Goal: Information Seeking & Learning: Learn about a topic

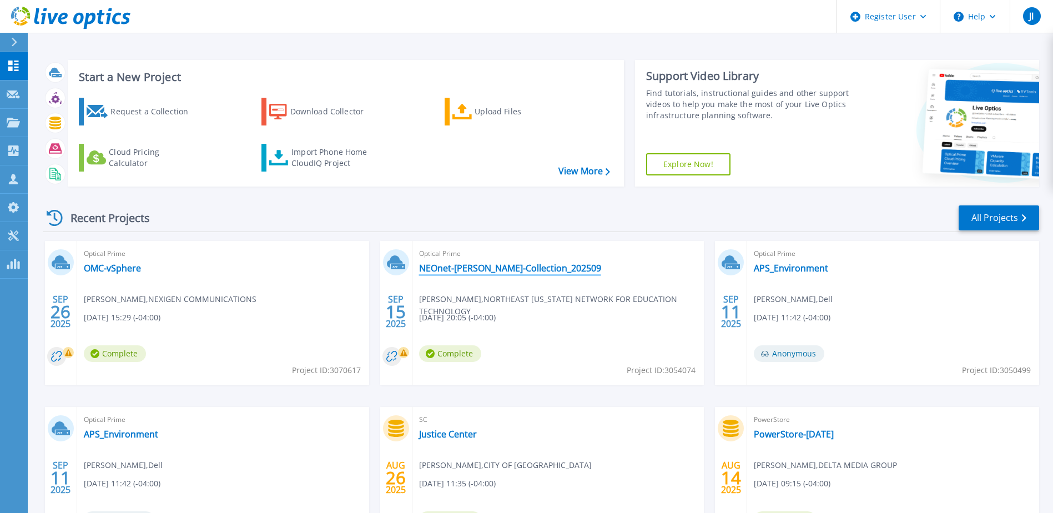
click at [511, 266] on link "NEOnet-[PERSON_NAME]-Collection_202509" at bounding box center [510, 268] width 182 height 11
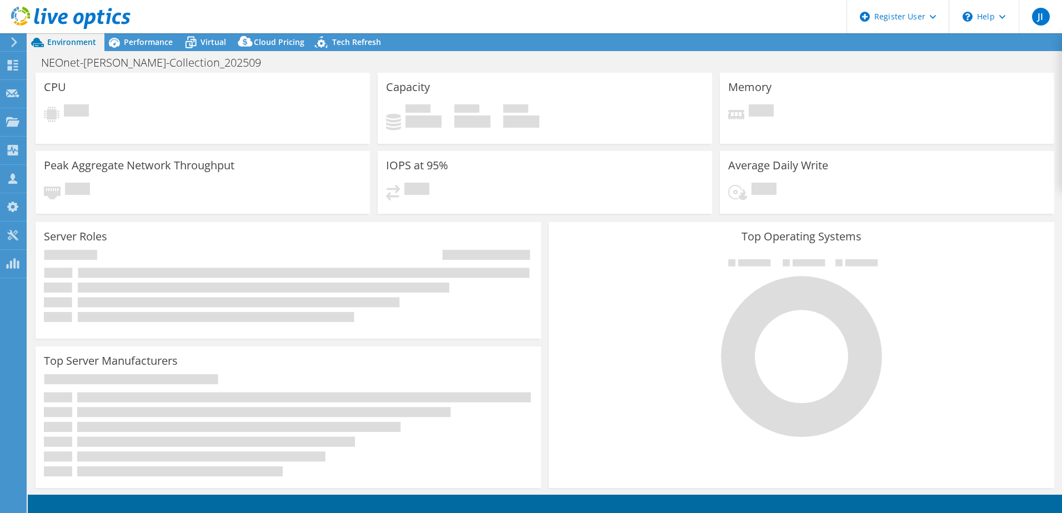
select select "USD"
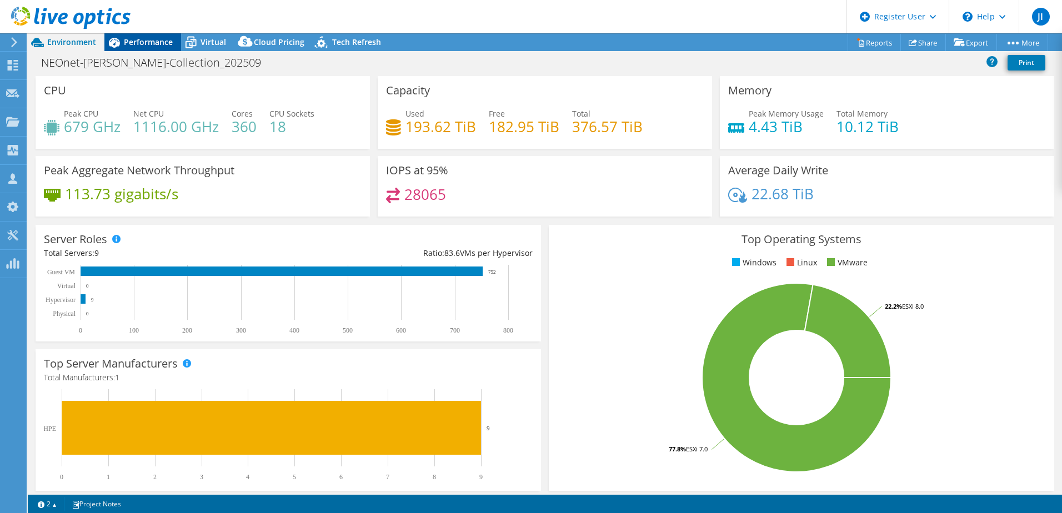
click at [154, 38] on span "Performance" at bounding box center [148, 42] width 49 height 11
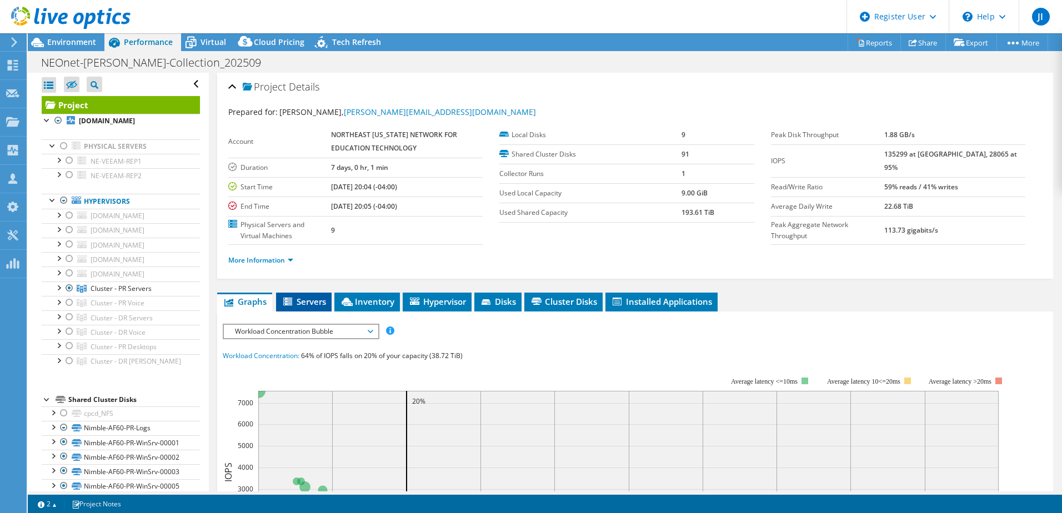
click at [315, 304] on span "Servers" at bounding box center [303, 301] width 44 height 11
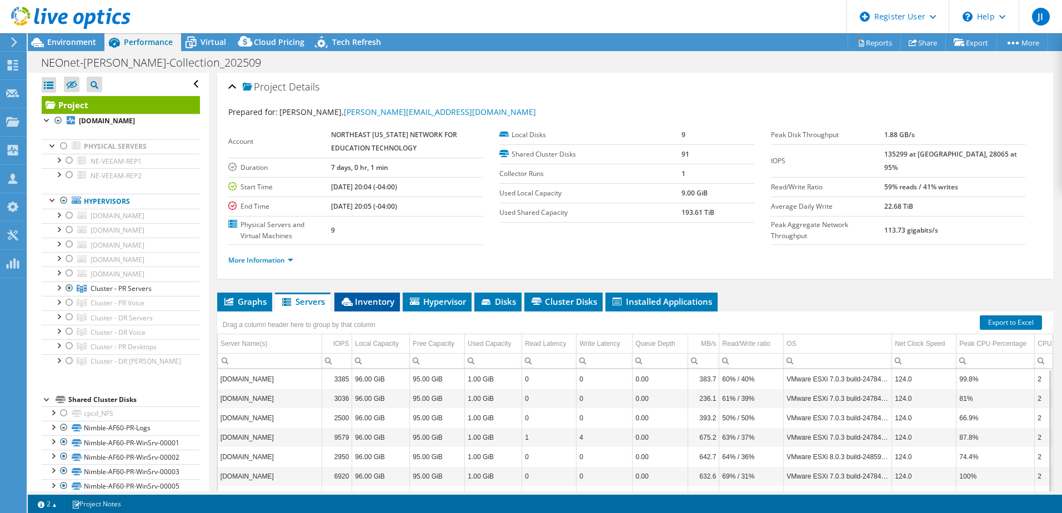
click at [390, 301] on span "Inventory" at bounding box center [367, 301] width 54 height 11
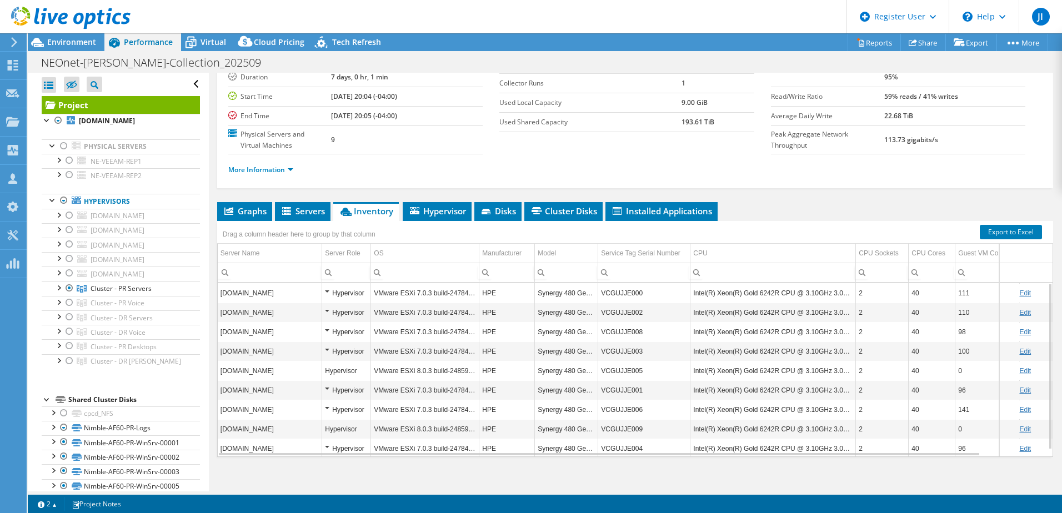
scroll to position [98, 0]
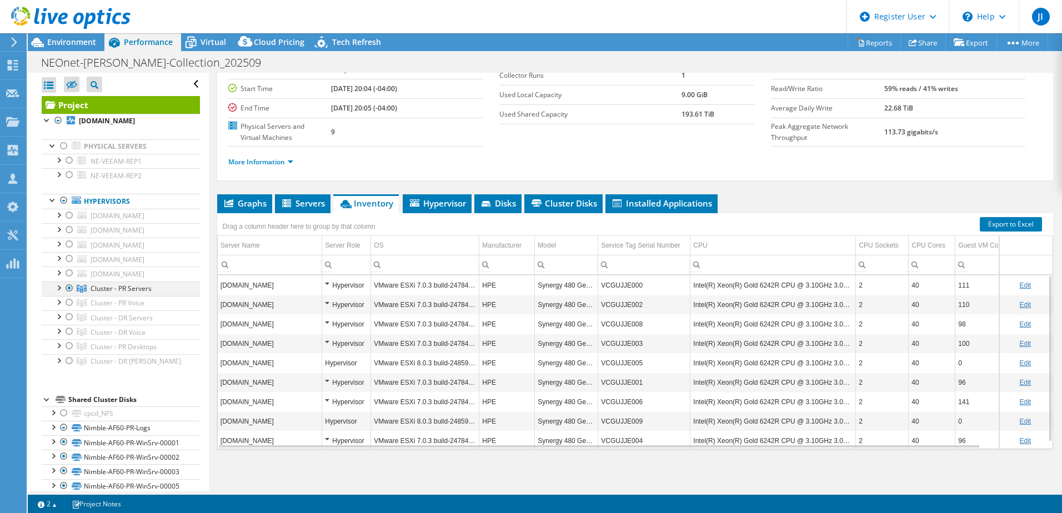
click at [60, 293] on div at bounding box center [58, 286] width 11 height 11
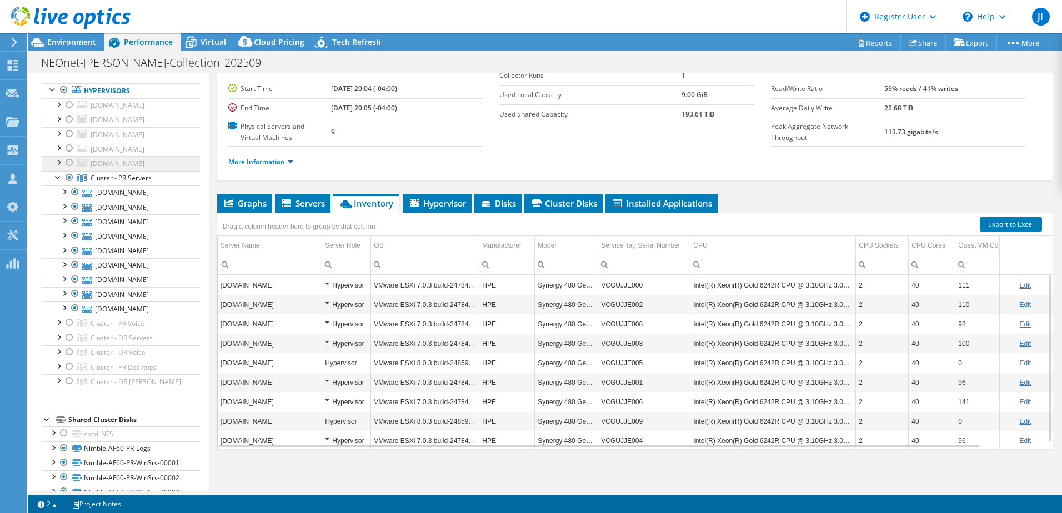
scroll to position [111, 0]
click at [627, 287] on td "VCGUJJE000" at bounding box center [644, 284] width 92 height 19
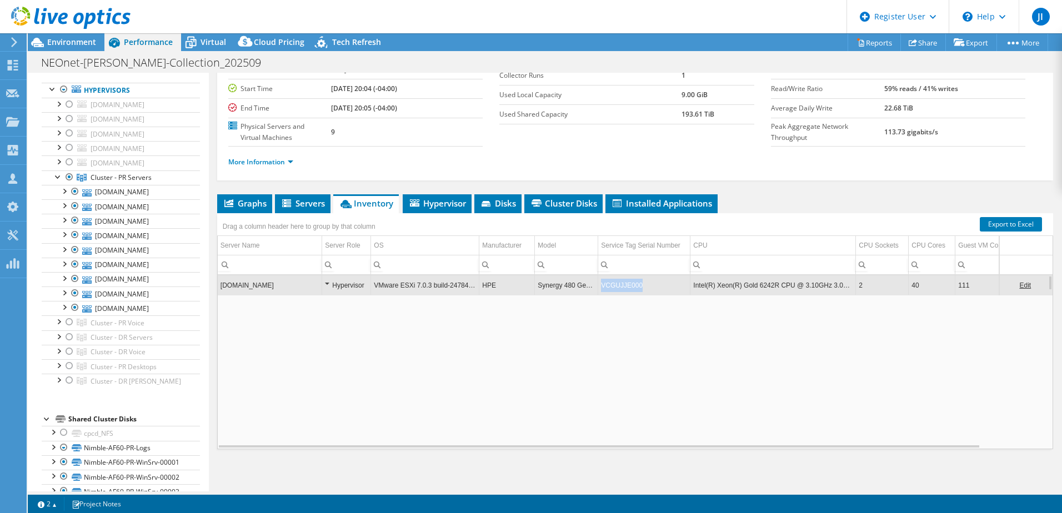
click at [627, 287] on td "VCGUJJE000" at bounding box center [644, 284] width 92 height 19
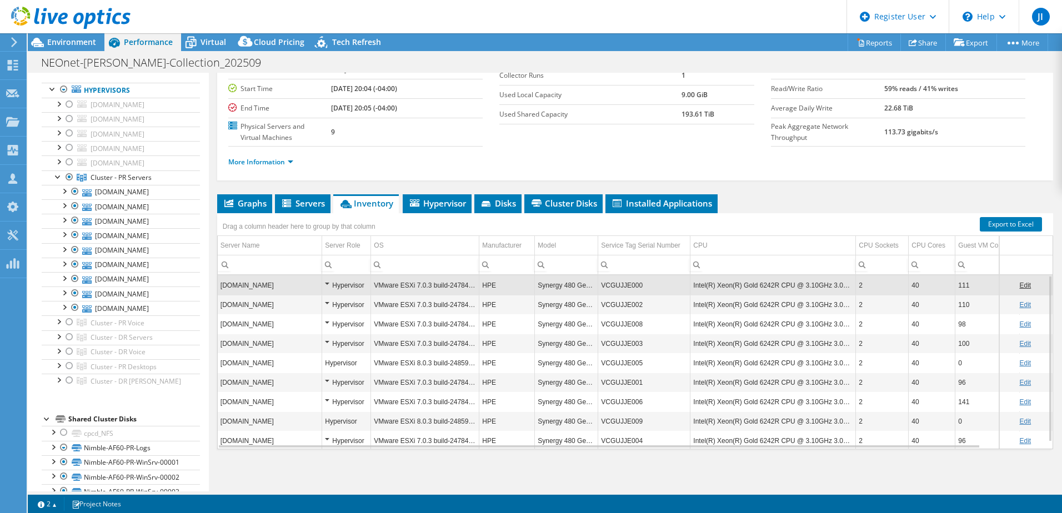
click at [627, 287] on td "VCGUJJE000" at bounding box center [644, 284] width 92 height 19
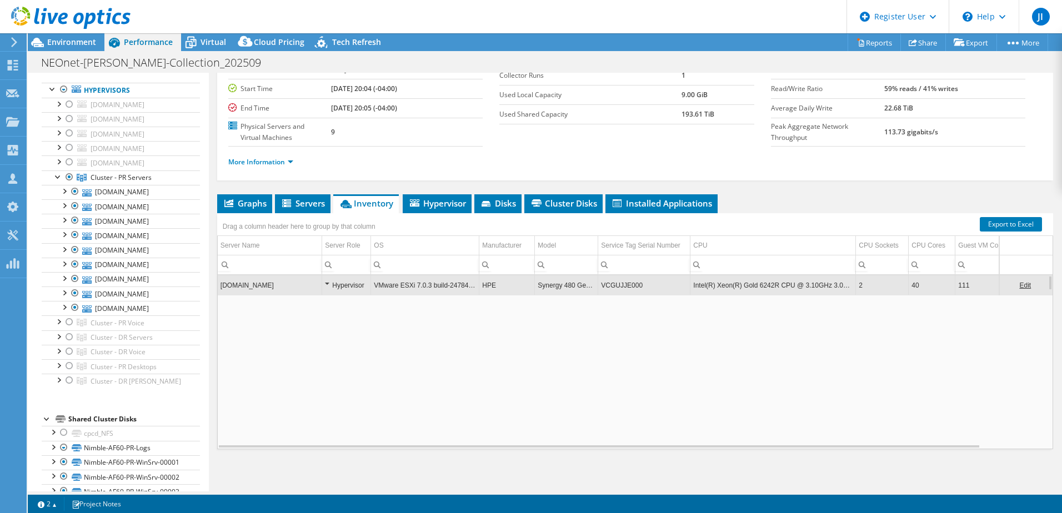
click at [622, 286] on td "VCGUJJE000" at bounding box center [644, 284] width 92 height 19
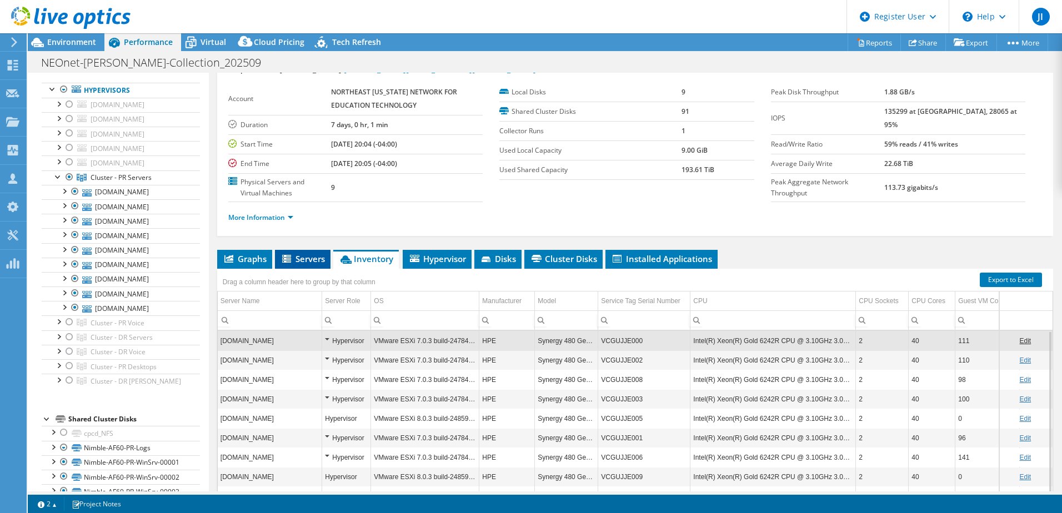
click at [310, 260] on span "Servers" at bounding box center [302, 258] width 44 height 11
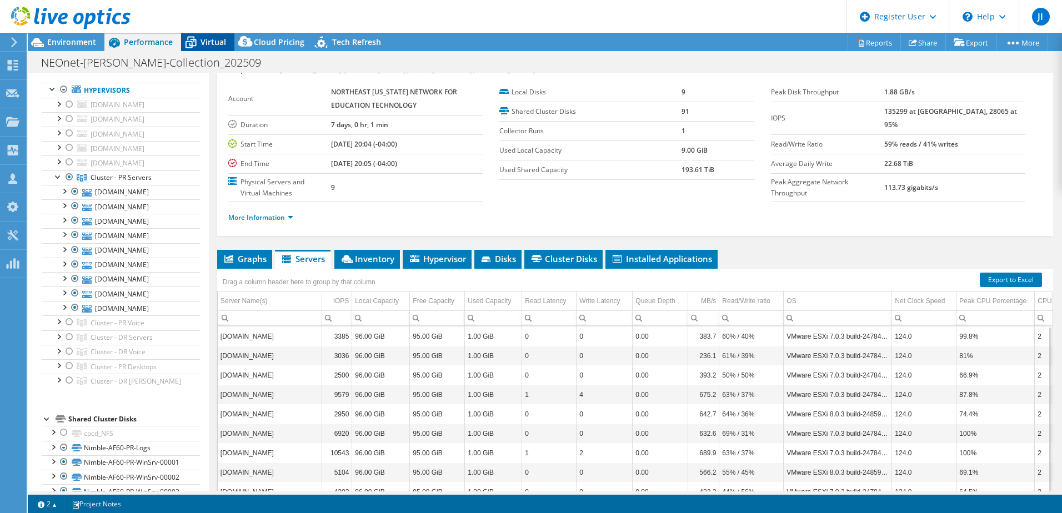
click at [217, 41] on span "Virtual" at bounding box center [213, 42] width 26 height 11
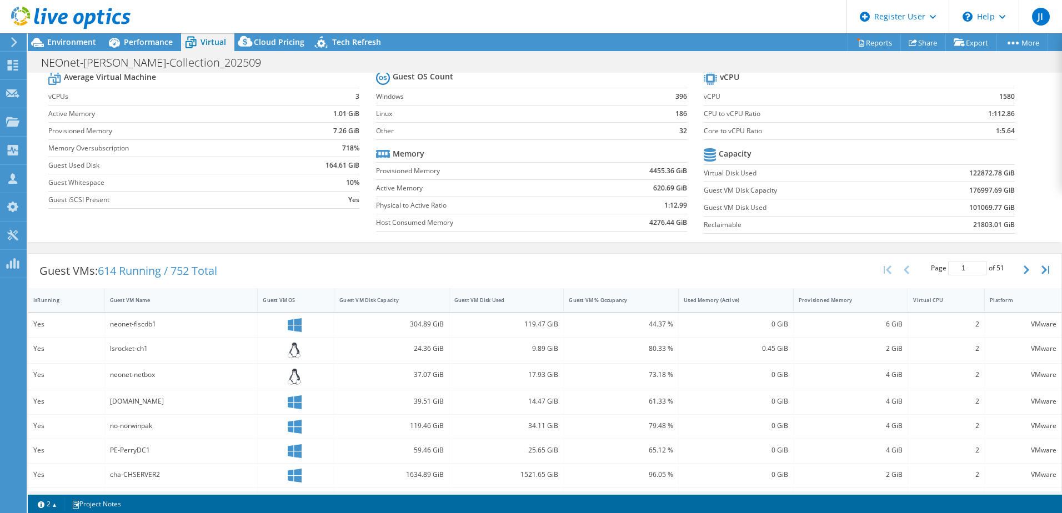
scroll to position [56, 0]
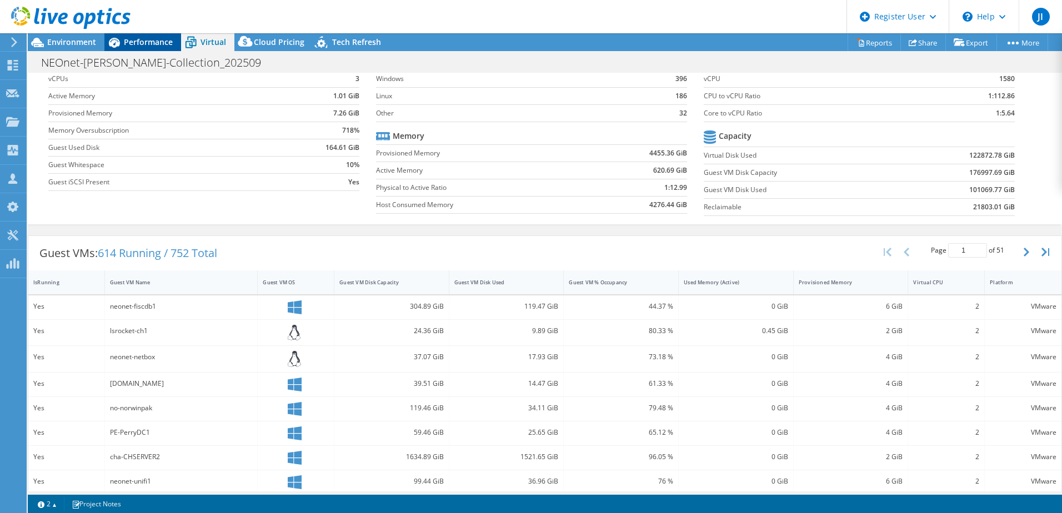
click at [139, 38] on span "Performance" at bounding box center [148, 42] width 49 height 11
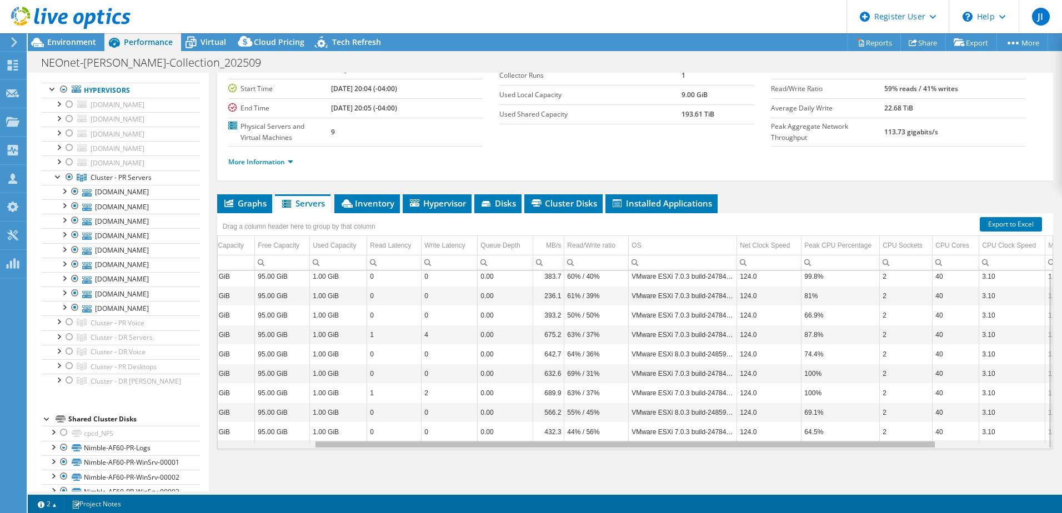
scroll to position [0, 0]
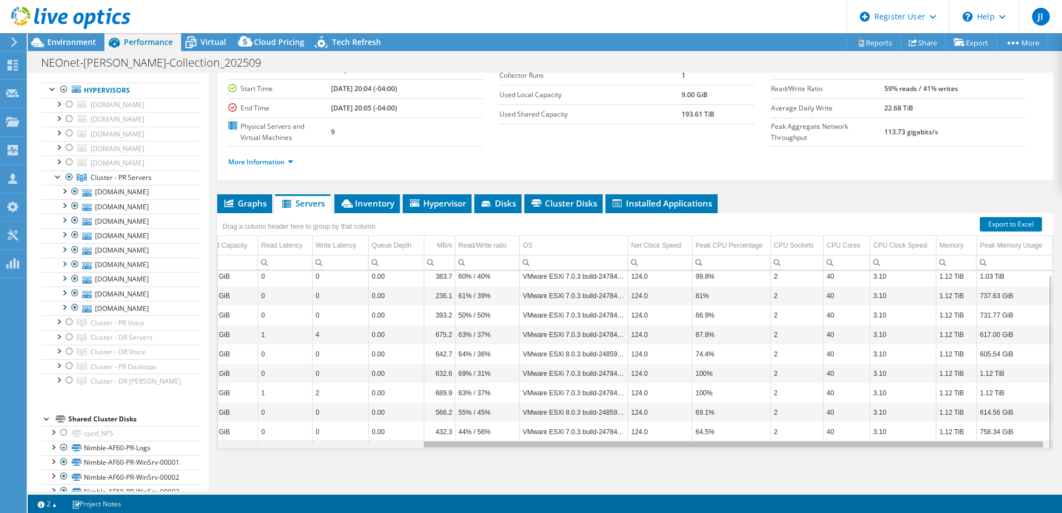
drag, startPoint x: 802, startPoint y: 446, endPoint x: 1023, endPoint y: 438, distance: 221.1
click at [1023, 438] on body "JI Dell User Jonathan Immel Jonathan.Immel@dell.com Dell My Profile Log Out \n …" at bounding box center [531, 256] width 1062 height 513
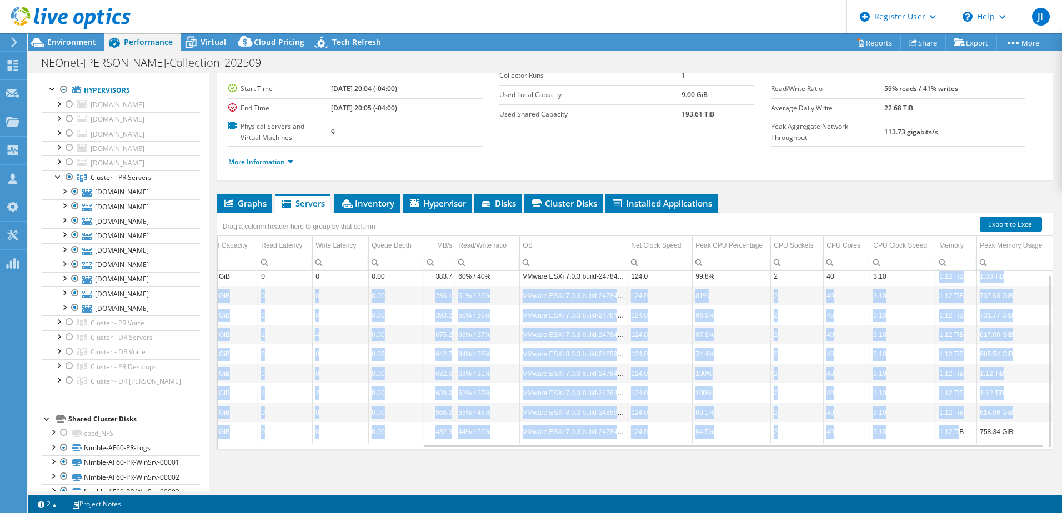
drag, startPoint x: 932, startPoint y: 276, endPoint x: 951, endPoint y: 429, distance: 153.8
click at [951, 429] on tbody "neonet-esx-pr-f2b1.neonetda.org 3385 96.00 GiB 95.00 GiB 1.00 GiB 0 0 0.00 383.…" at bounding box center [503, 355] width 1098 height 177
drag, startPoint x: 951, startPoint y: 429, endPoint x: 941, endPoint y: 279, distance: 150.8
click at [941, 279] on td "1.12 TiB" at bounding box center [956, 276] width 41 height 19
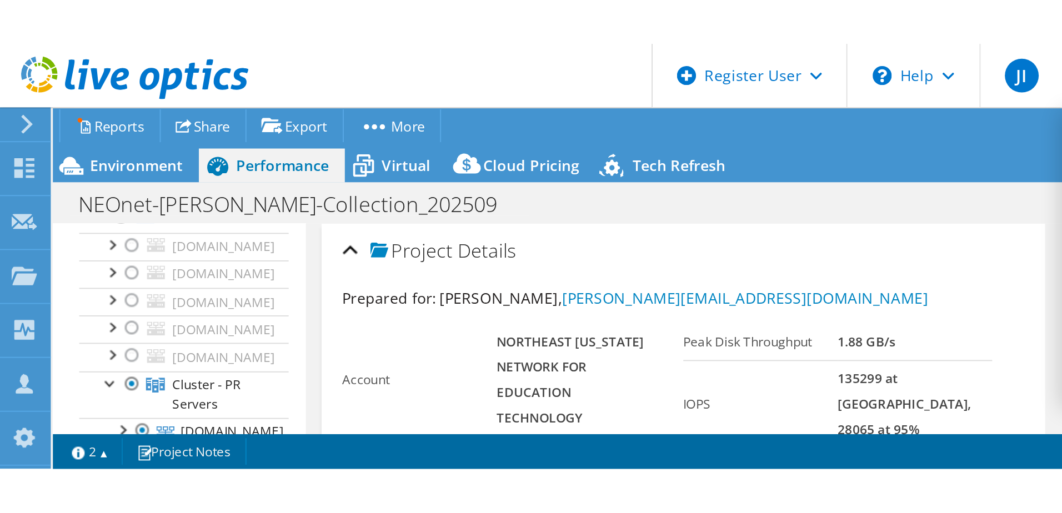
scroll to position [111, 0]
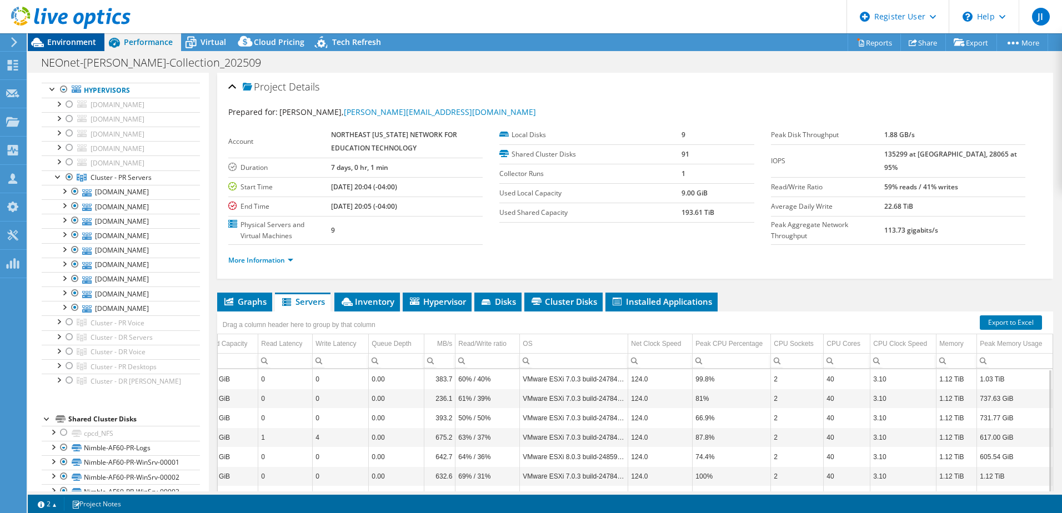
click at [86, 44] on span "Environment" at bounding box center [71, 42] width 49 height 11
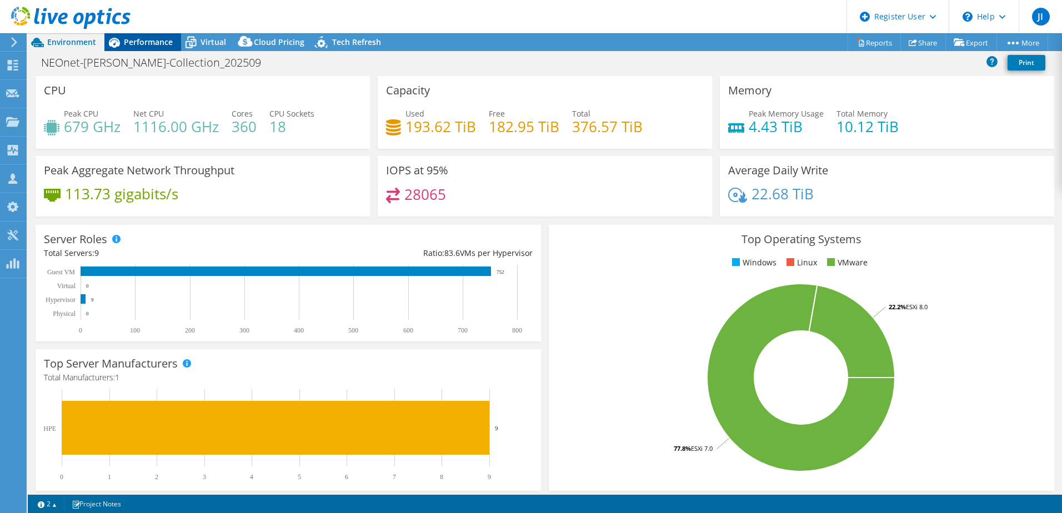
click at [129, 42] on span "Performance" at bounding box center [148, 42] width 49 height 11
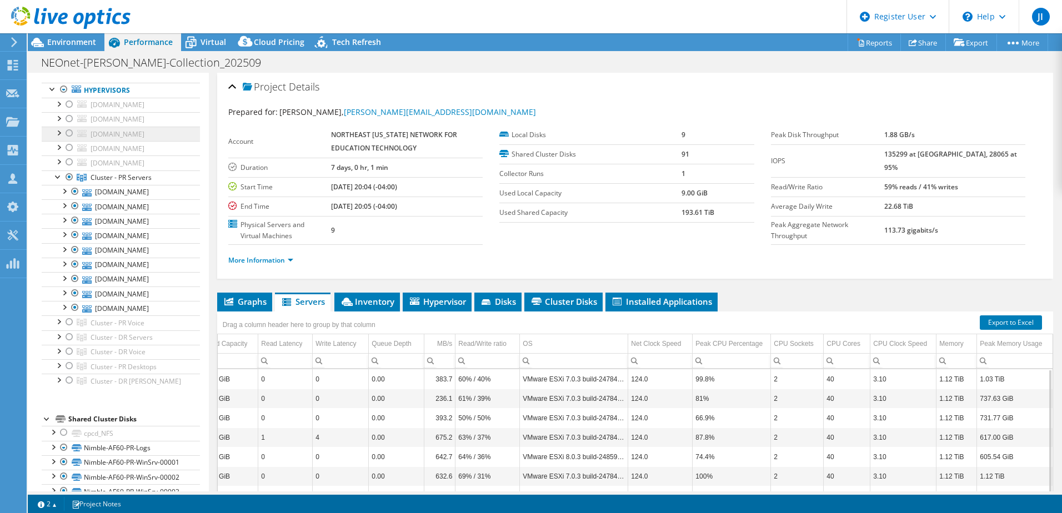
scroll to position [0, 0]
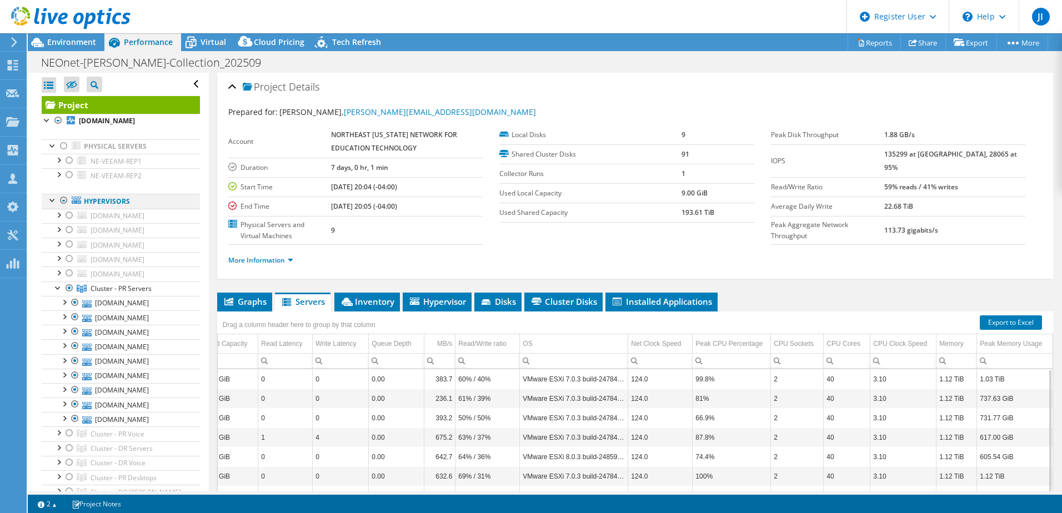
click at [52, 205] on div at bounding box center [52, 199] width 11 height 11
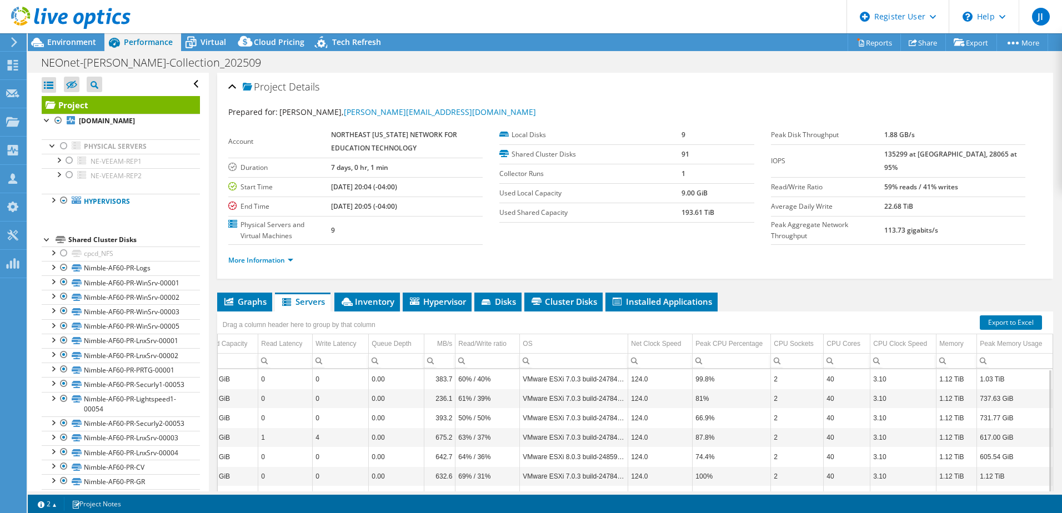
click at [53, 205] on div at bounding box center [52, 199] width 11 height 11
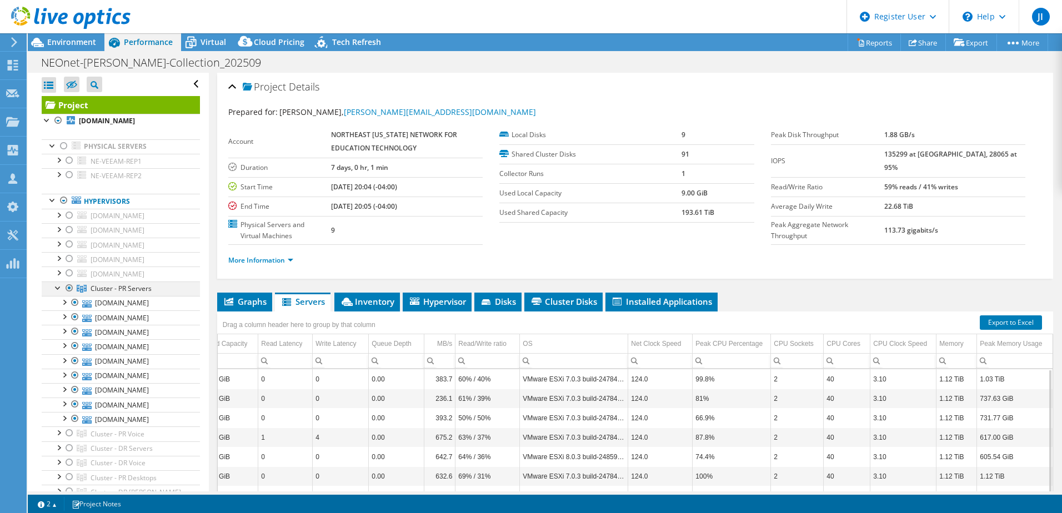
click at [55, 293] on div at bounding box center [58, 286] width 11 height 11
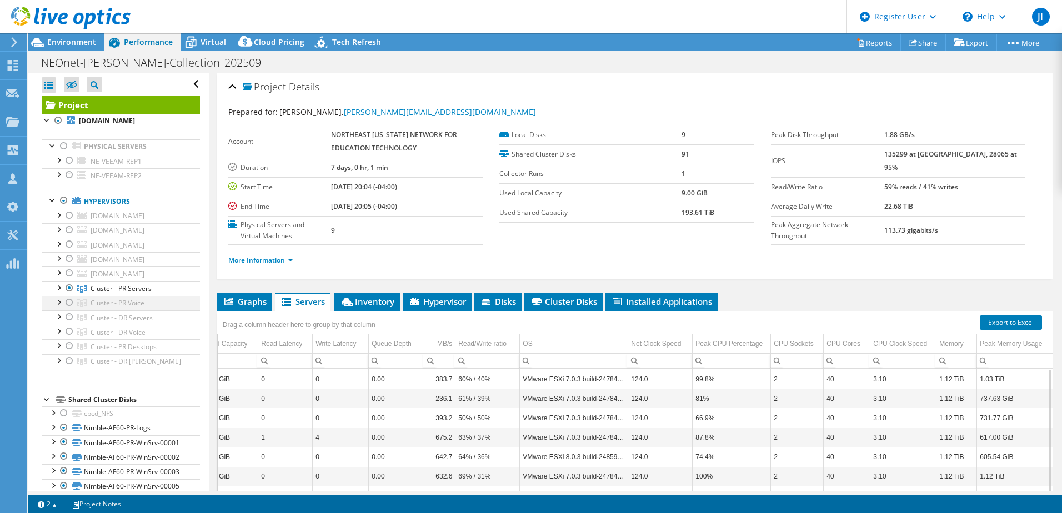
click at [67, 309] on div at bounding box center [69, 302] width 11 height 13
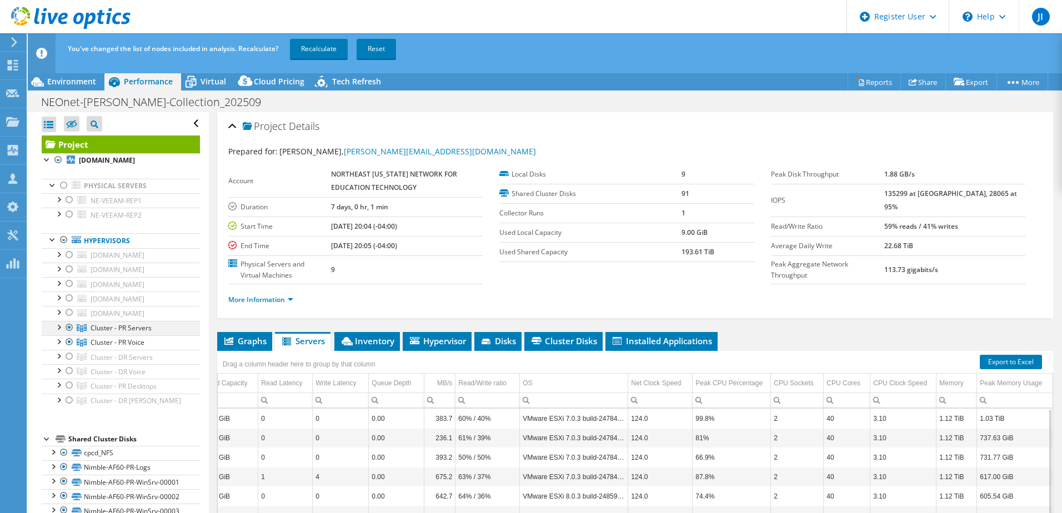
click at [70, 334] on div at bounding box center [69, 327] width 11 height 13
click at [333, 44] on link "Recalculate" at bounding box center [319, 49] width 58 height 20
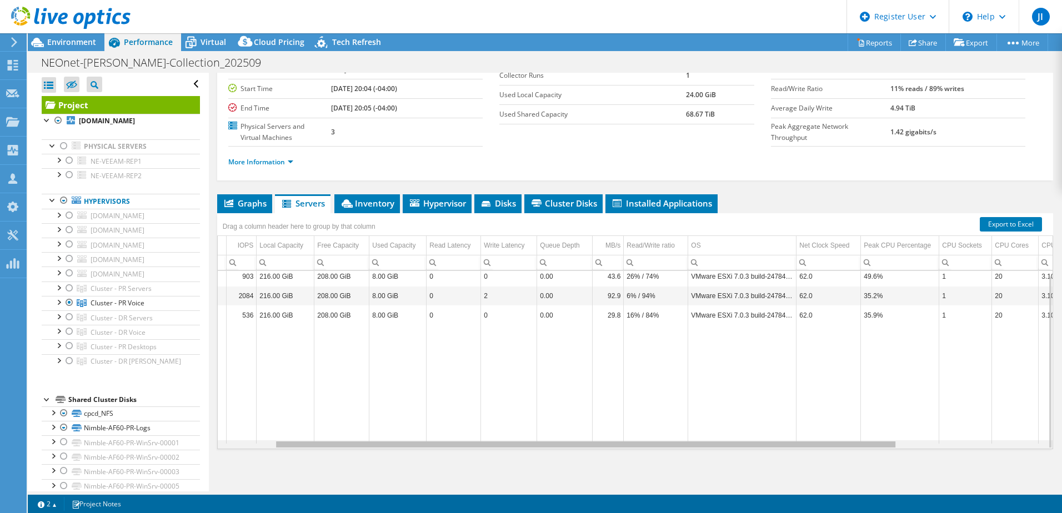
scroll to position [0, 120]
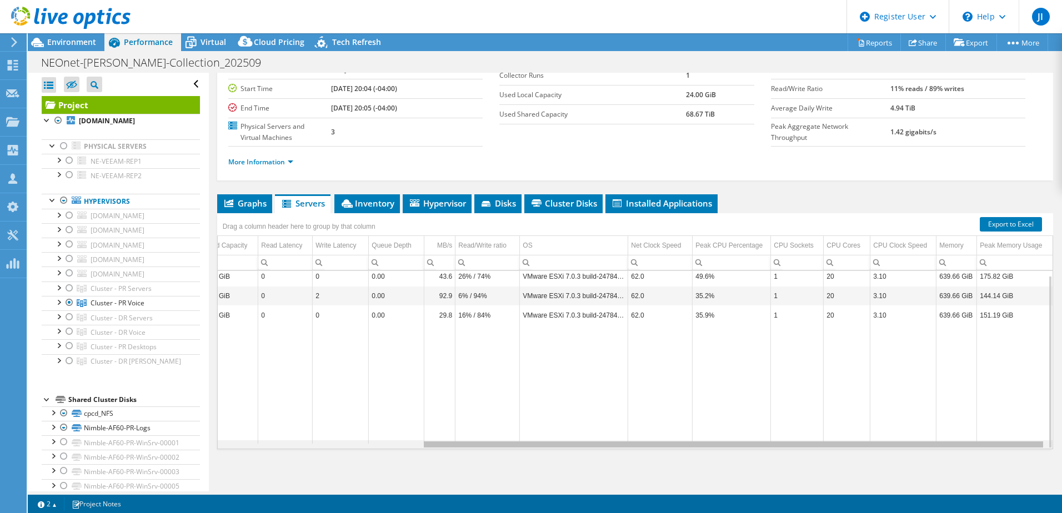
drag, startPoint x: 449, startPoint y: 445, endPoint x: 701, endPoint y: 435, distance: 252.3
click at [701, 435] on body "JI Dell User Jonathan Immel Jonathan.Immel@dell.com Dell My Profile Log Out \n …" at bounding box center [531, 256] width 1062 height 513
click at [66, 353] on div at bounding box center [69, 345] width 11 height 13
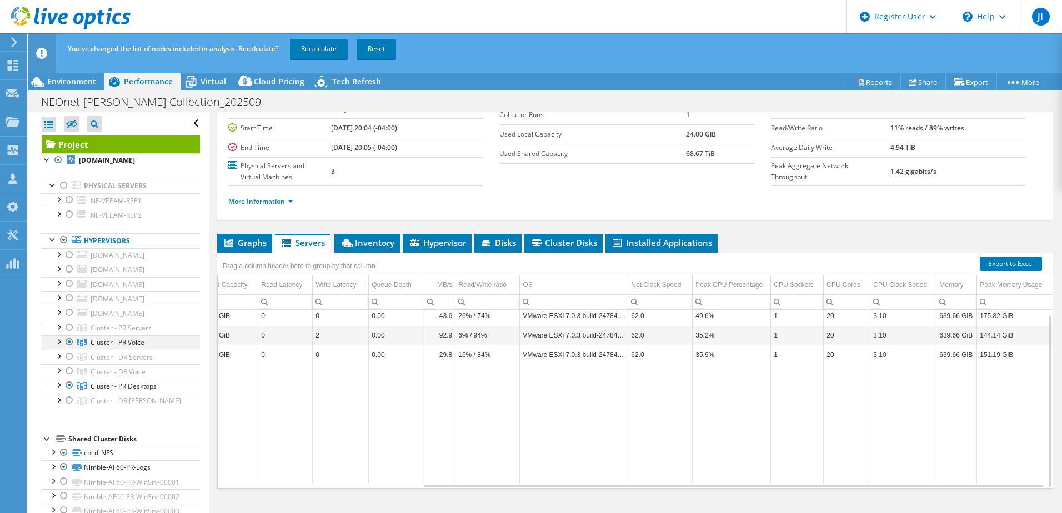
click at [70, 349] on div at bounding box center [69, 341] width 11 height 13
click at [334, 60] on div "You've changed the list of nodes included in analysis. Recalculate? Recalculate…" at bounding box center [565, 48] width 1001 height 31
click at [334, 50] on link "Recalculate" at bounding box center [319, 49] width 58 height 20
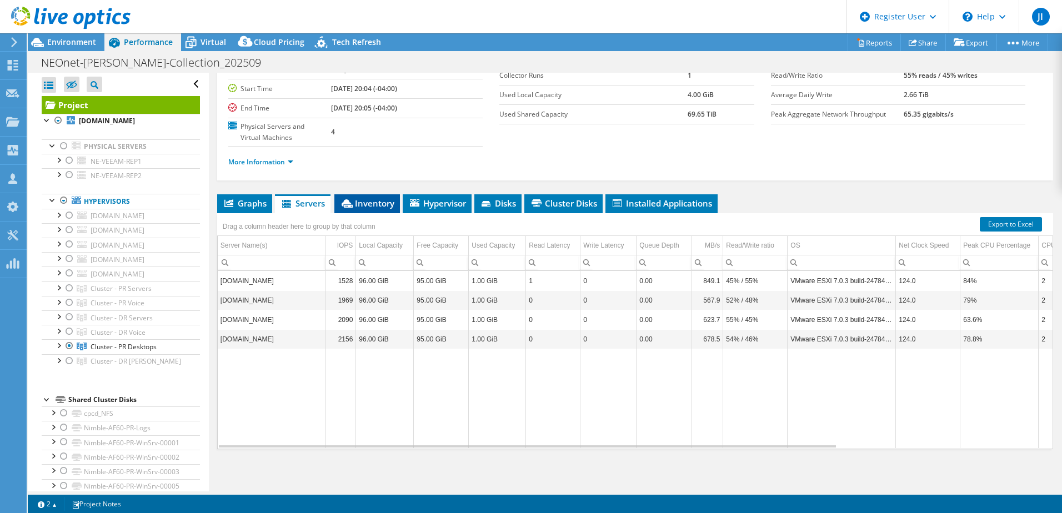
click at [380, 205] on span "Inventory" at bounding box center [367, 203] width 54 height 11
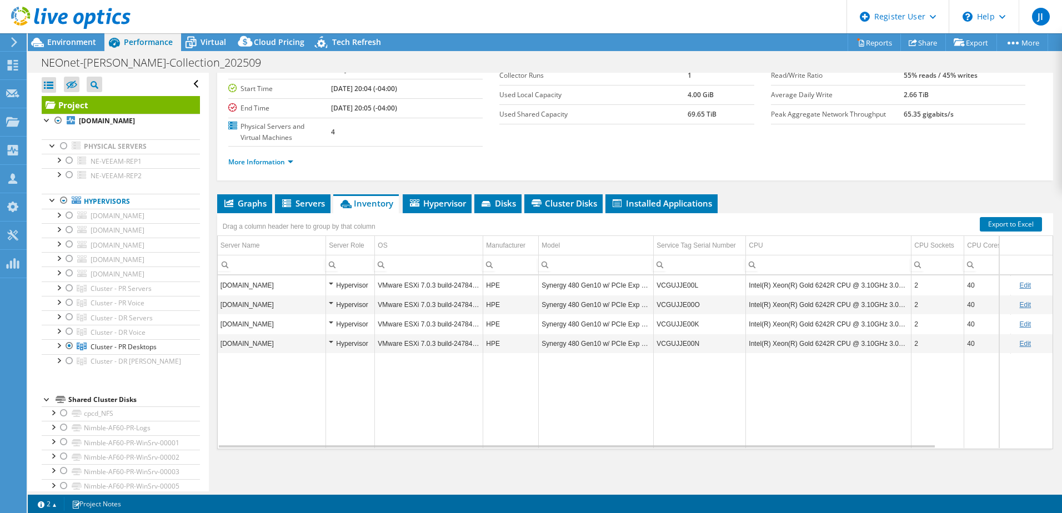
scroll to position [4, 0]
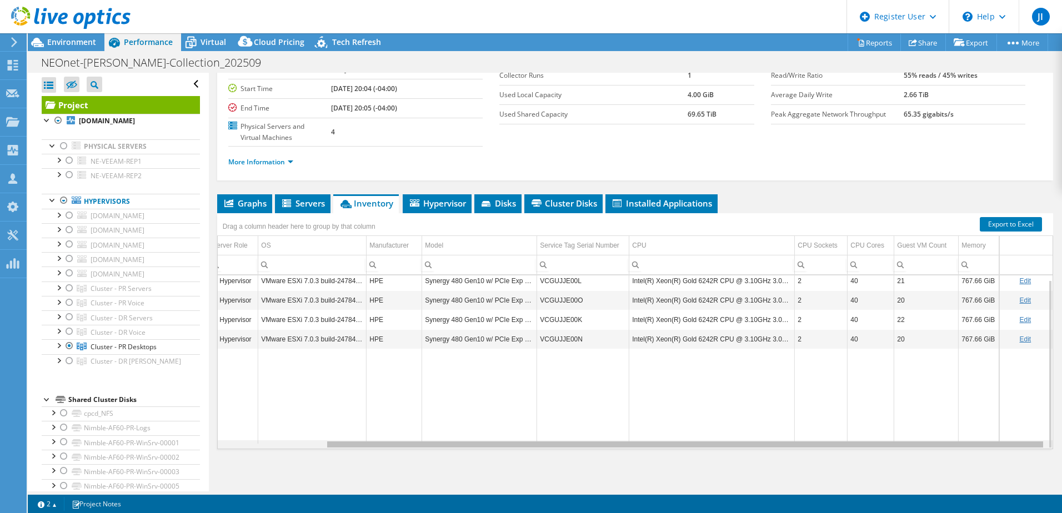
drag, startPoint x: 567, startPoint y: 445, endPoint x: 770, endPoint y: 439, distance: 202.7
click at [770, 439] on body "JI Dell User Jonathan Immel Jonathan.Immel@dell.com Dell My Profile Log Out \n …" at bounding box center [531, 256] width 1062 height 513
drag, startPoint x: 932, startPoint y: 446, endPoint x: 871, endPoint y: 442, distance: 61.2
click at [871, 442] on body "JI Dell User Jonathan Immel Jonathan.Immel@dell.com Dell My Profile Log Out \n …" at bounding box center [531, 256] width 1062 height 513
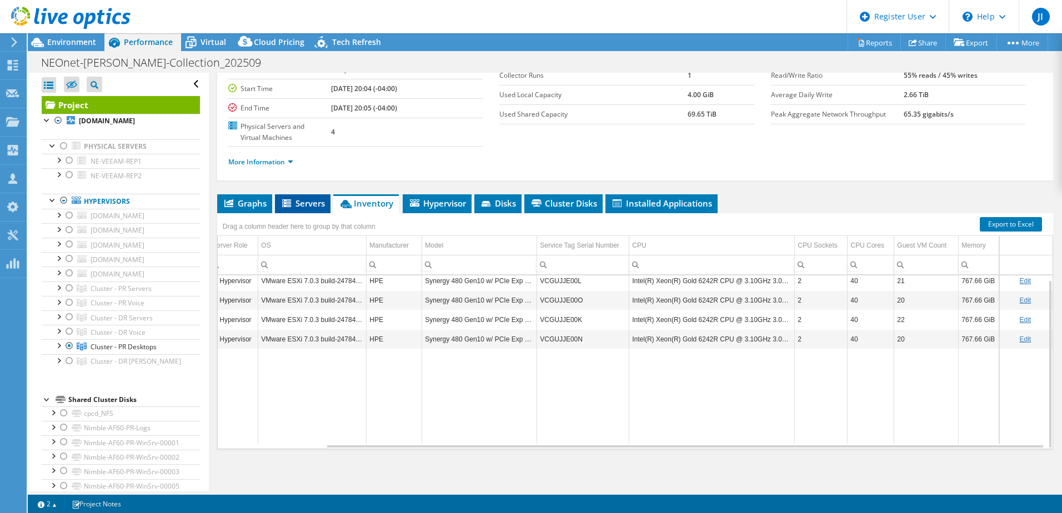
click at [310, 208] on span "Servers" at bounding box center [302, 203] width 44 height 11
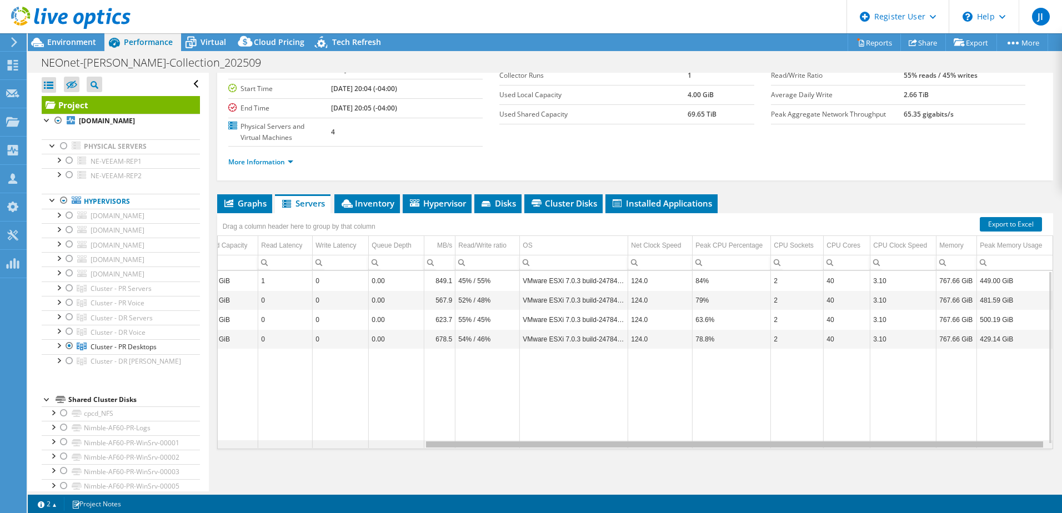
drag, startPoint x: 705, startPoint y: 445, endPoint x: 953, endPoint y: 432, distance: 249.1
click at [953, 432] on body "JI Dell User Jonathan Immel Jonathan.Immel@dell.com Dell My Profile Log Out \n …" at bounding box center [531, 256] width 1062 height 513
drag, startPoint x: 712, startPoint y: 445, endPoint x: 817, endPoint y: 448, distance: 105.0
click at [817, 448] on body "JI Dell User Jonathan Immel Jonathan.Immel@dell.com Dell My Profile Log Out \n …" at bounding box center [531, 256] width 1062 height 513
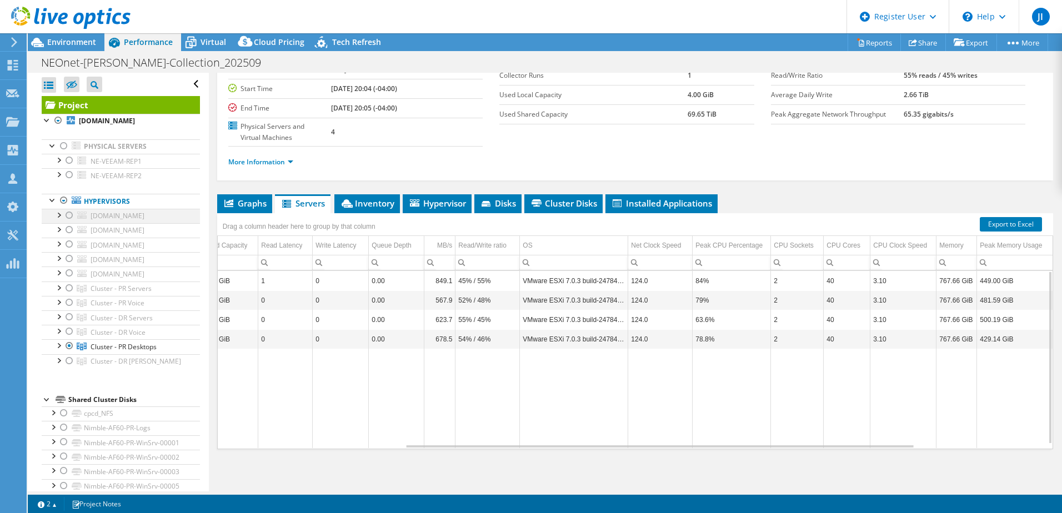
click at [72, 222] on div at bounding box center [69, 215] width 11 height 13
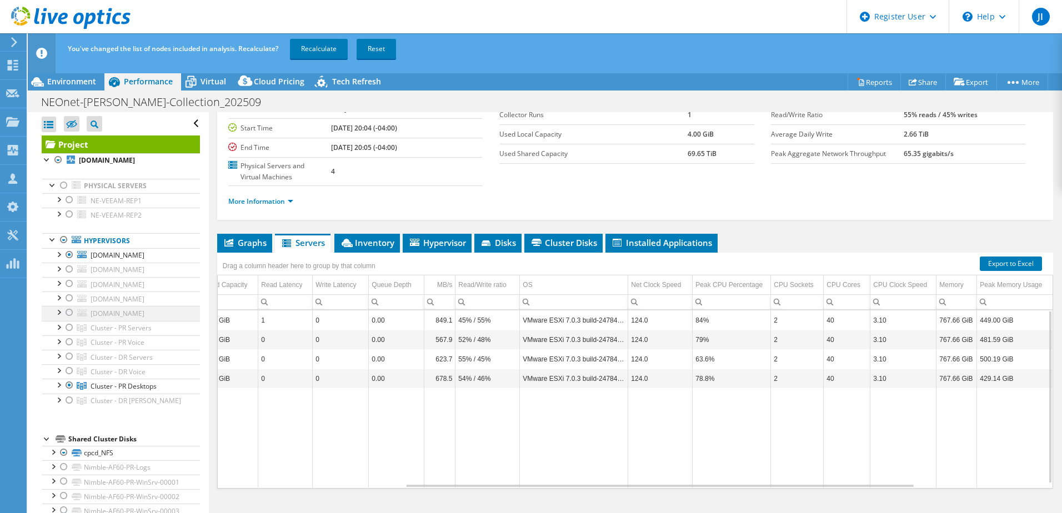
click at [67, 319] on div at bounding box center [69, 312] width 11 height 13
click at [67, 305] on div at bounding box center [69, 297] width 11 height 13
click at [69, 290] on div at bounding box center [69, 283] width 11 height 13
click at [69, 276] on div at bounding box center [69, 269] width 11 height 13
click at [68, 392] on div at bounding box center [69, 385] width 11 height 13
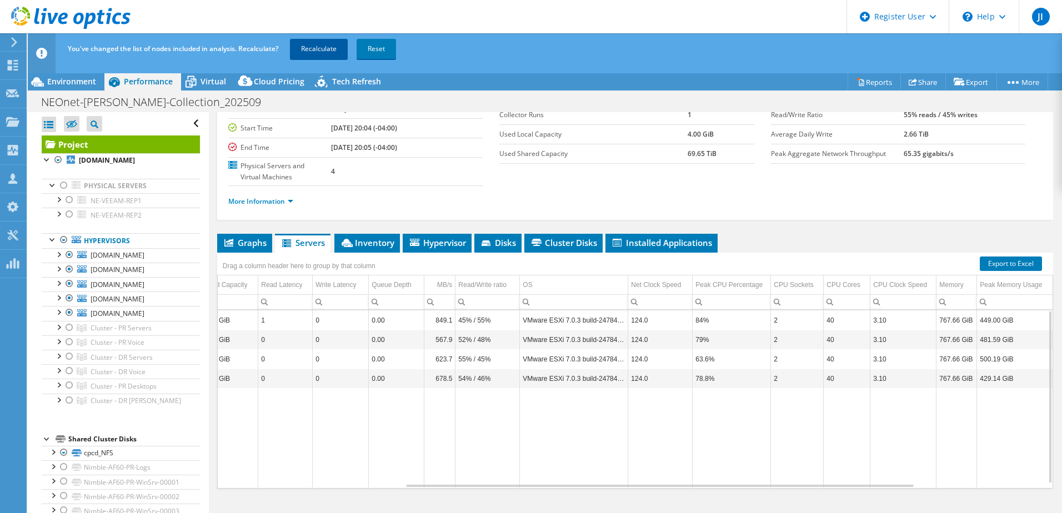
click at [327, 49] on link "Recalculate" at bounding box center [319, 49] width 58 height 20
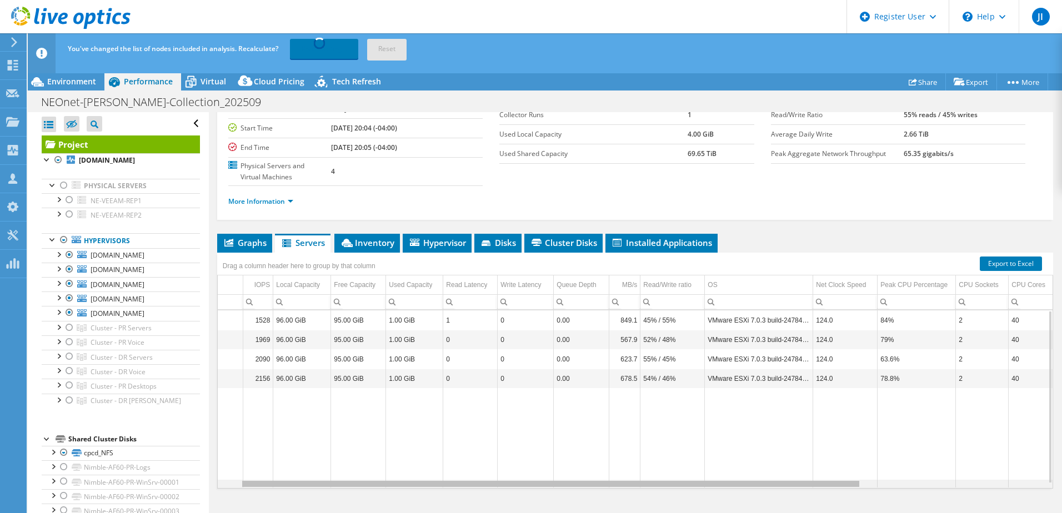
scroll to position [0, 0]
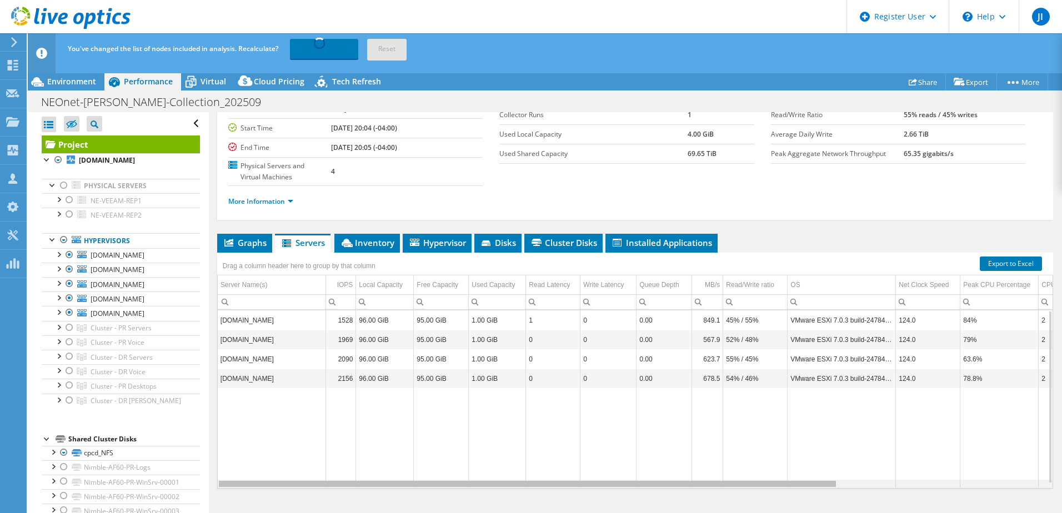
drag, startPoint x: 482, startPoint y: 485, endPoint x: 247, endPoint y: 476, distance: 236.1
click at [247, 476] on body "JI Dell User Jonathan Immel Jonathan.Immel@dell.com Dell My Profile Log Out \n …" at bounding box center [531, 256] width 1062 height 513
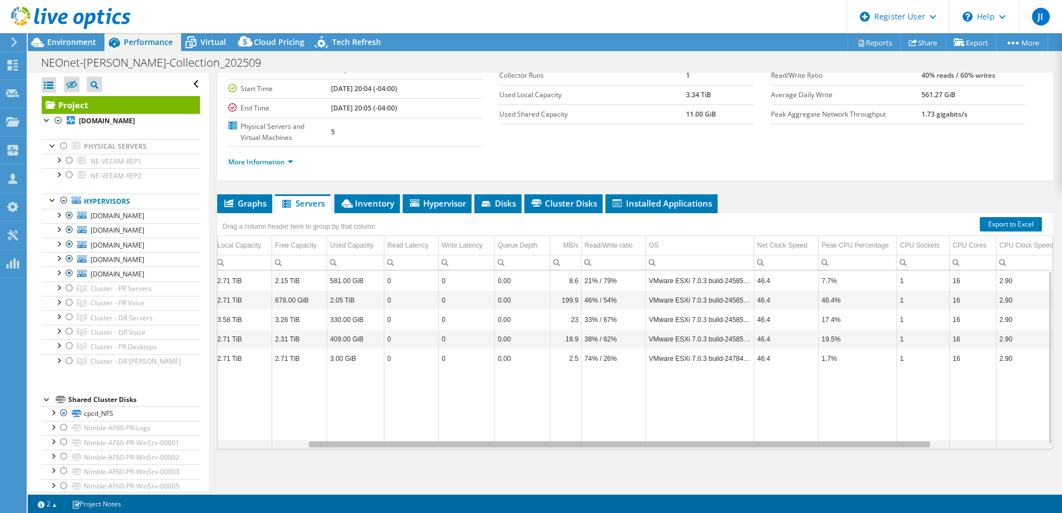
scroll to position [0, 257]
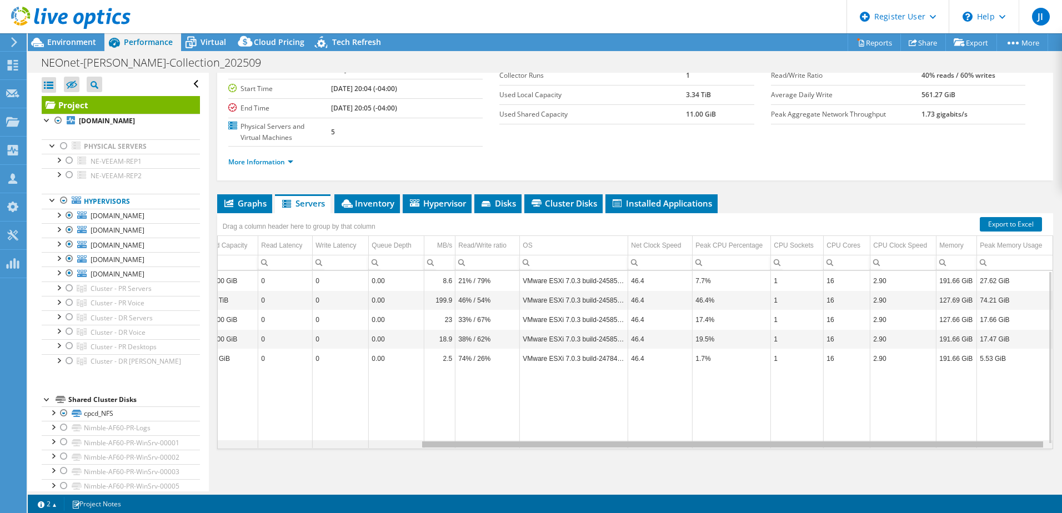
drag, startPoint x: 809, startPoint y: 445, endPoint x: 1063, endPoint y: 441, distance: 254.3
click at [1061, 441] on html "JI Dell User Jonathan Immel Jonathan.Immel@dell.com Dell My Profile Log Out \n …" at bounding box center [531, 256] width 1062 height 513
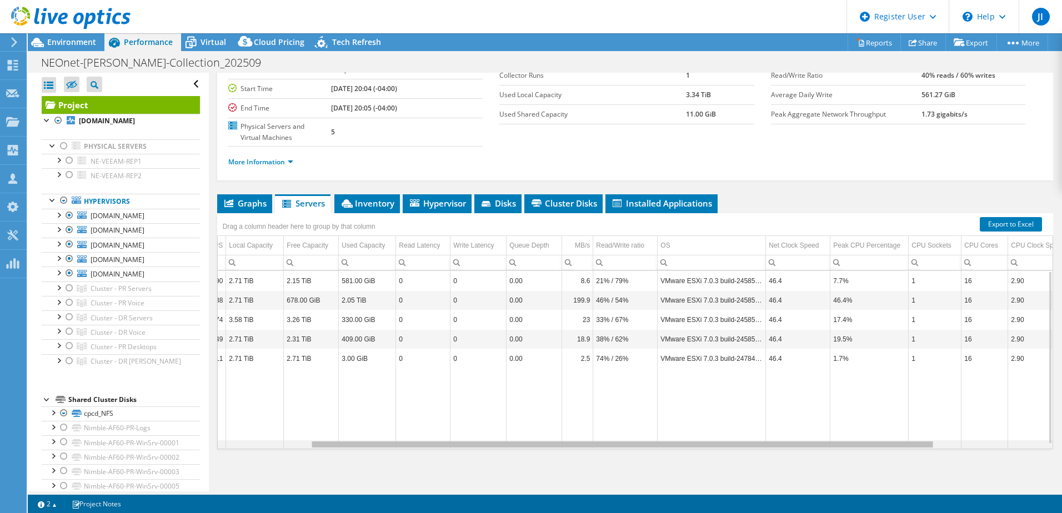
drag, startPoint x: 603, startPoint y: 446, endPoint x: 425, endPoint y: 438, distance: 178.4
click at [425, 438] on body "JI Dell User Jonathan Immel Jonathan.Immel@dell.com Dell My Profile Log Out \n …" at bounding box center [531, 256] width 1062 height 513
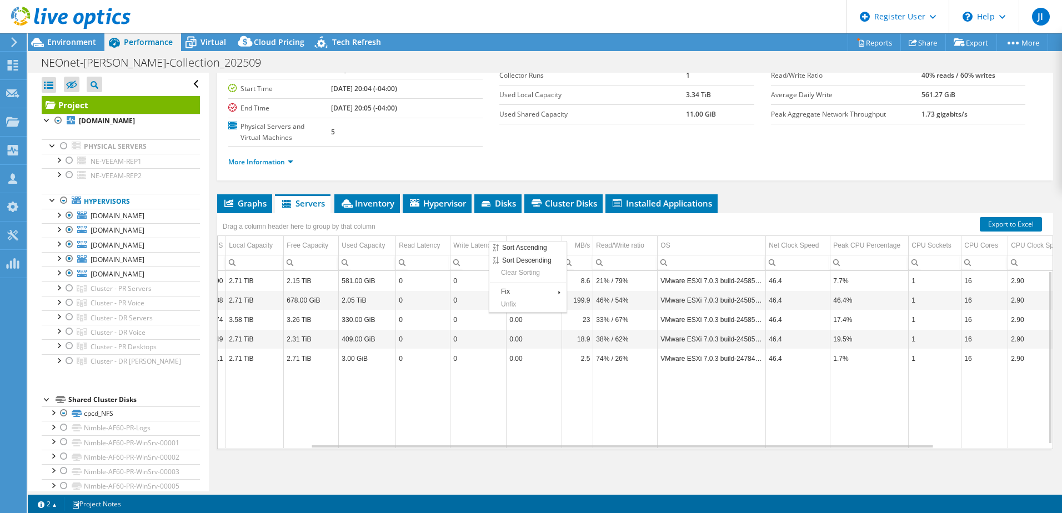
click at [490, 229] on div "Drag a column header here to group by that column" at bounding box center [635, 222] width 836 height 19
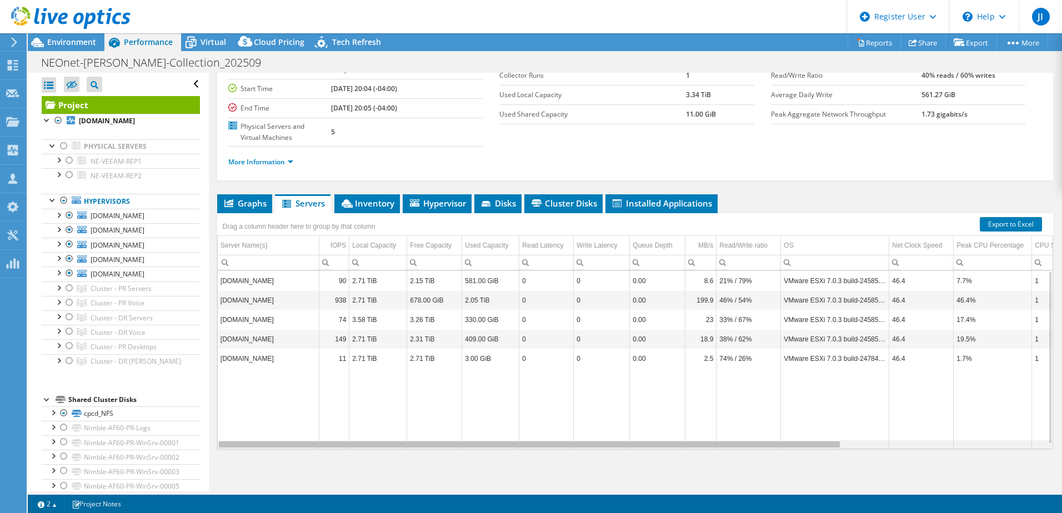
drag, startPoint x: 579, startPoint y: 446, endPoint x: 433, endPoint y: 454, distance: 146.8
click at [433, 454] on body "JI Dell User Jonathan Immel Jonathan.Immel@dell.com Dell My Profile Log Out \n …" at bounding box center [531, 256] width 1062 height 513
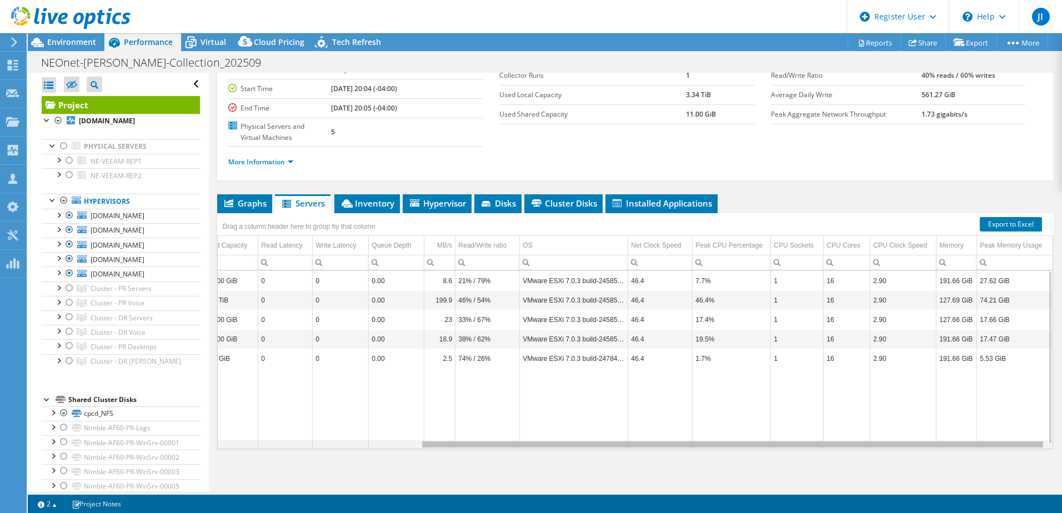
drag, startPoint x: 660, startPoint y: 446, endPoint x: 1010, endPoint y: 415, distance: 351.2
click at [1010, 415] on body "JI Dell User Jonathan Immel Jonathan.Immel@dell.com Dell My Profile Log Out \n …" at bounding box center [531, 256] width 1062 height 513
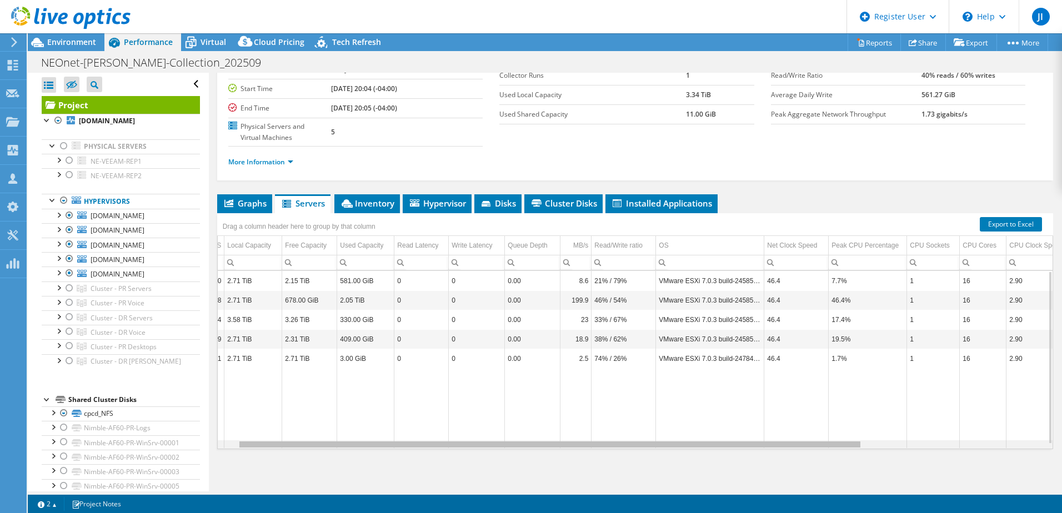
scroll to position [0, 0]
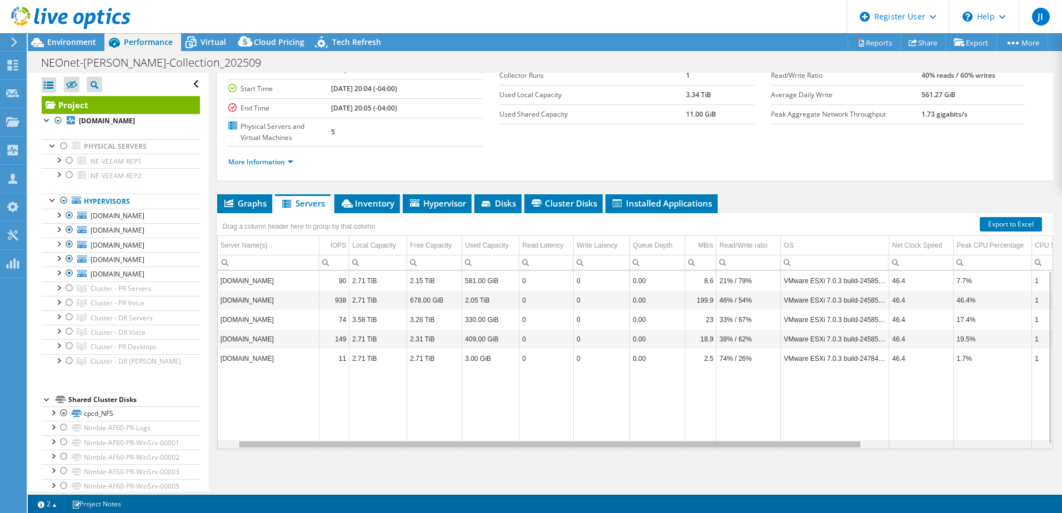
drag, startPoint x: 528, startPoint y: 446, endPoint x: 242, endPoint y: 439, distance: 286.6
click at [247, 444] on body "JI Dell User Jonathan Immel Jonathan.Immel@dell.com Dell My Profile Log Out \n …" at bounding box center [531, 256] width 1062 height 513
click at [63, 207] on div at bounding box center [63, 200] width 11 height 13
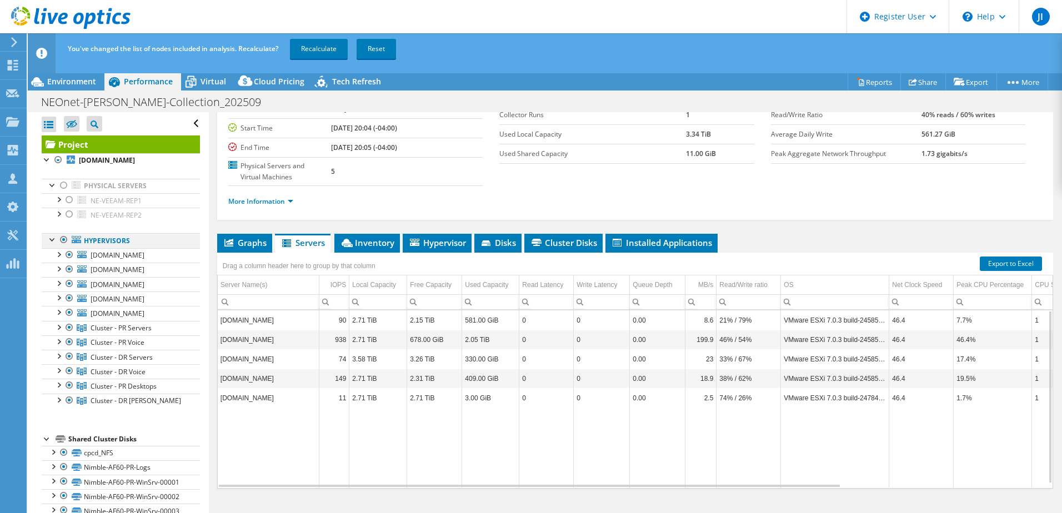
click at [65, 247] on div at bounding box center [63, 239] width 11 height 13
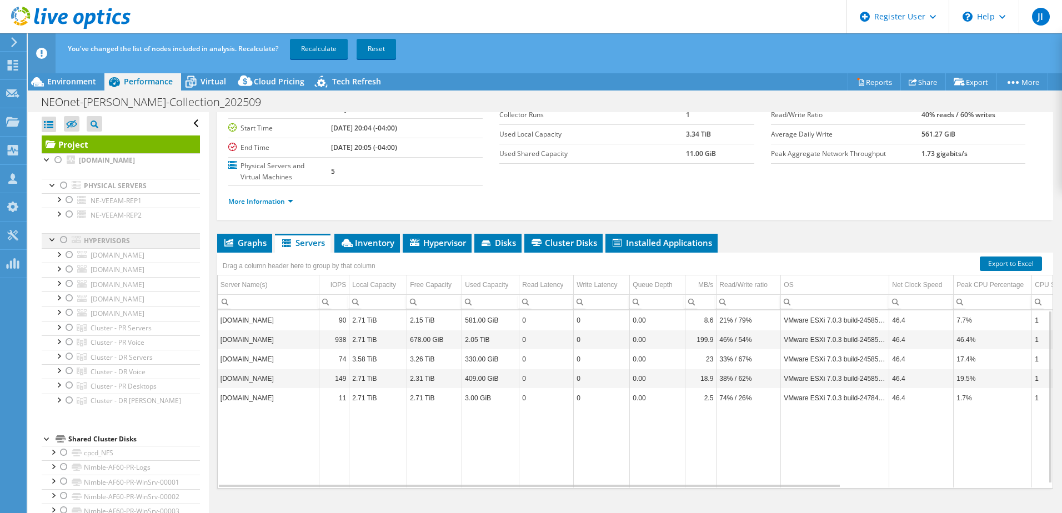
click at [53, 244] on div at bounding box center [52, 238] width 11 height 11
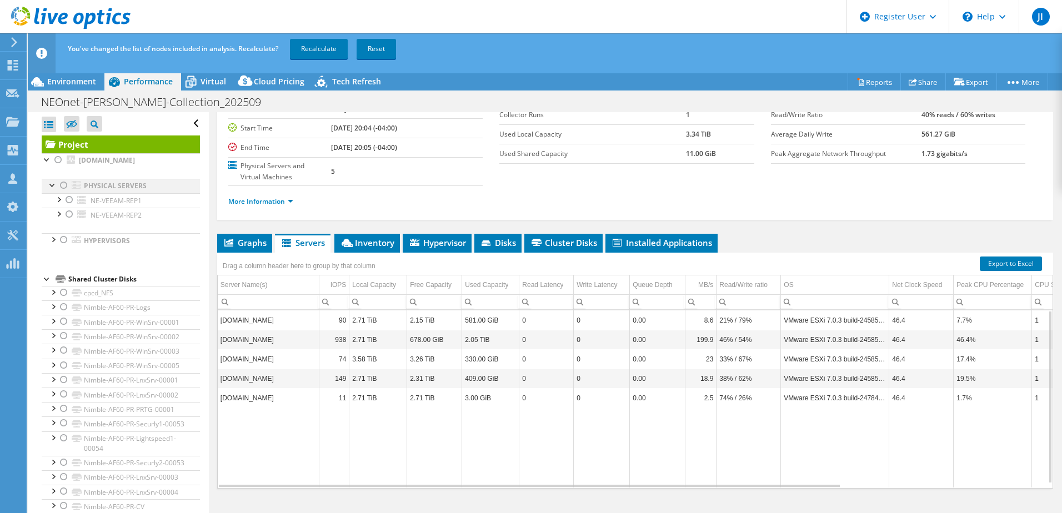
click at [63, 192] on div at bounding box center [63, 185] width 11 height 13
click at [68, 221] on div at bounding box center [69, 214] width 11 height 13
click at [336, 49] on link "Recalculate" at bounding box center [319, 49] width 58 height 20
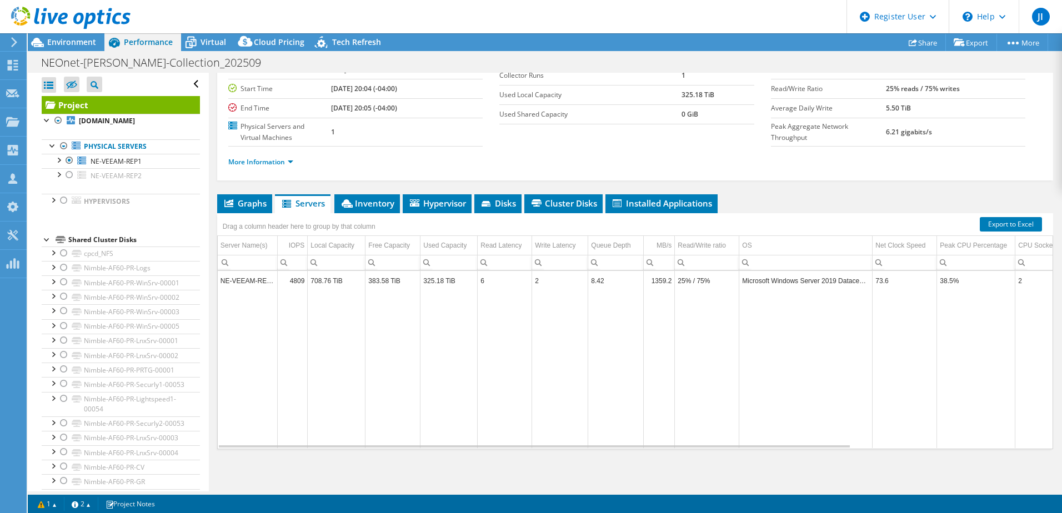
radio input "false"
radio input "true"
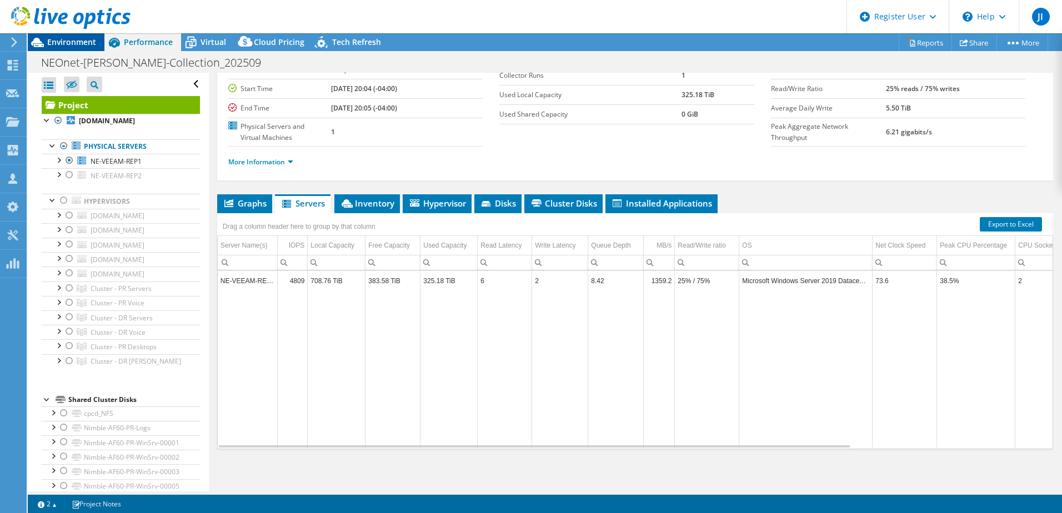
click at [73, 41] on span "Environment" at bounding box center [71, 42] width 49 height 11
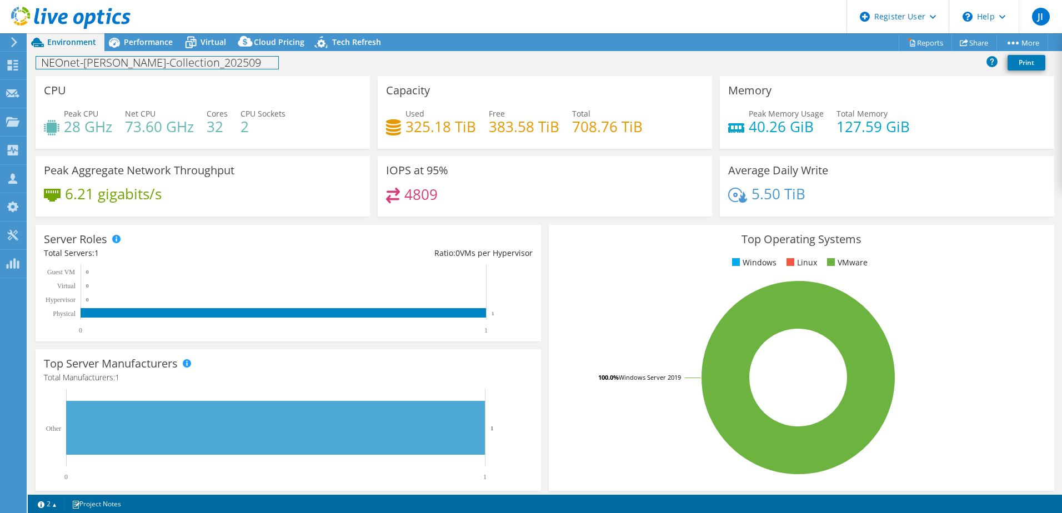
click at [202, 52] on div "NEOnet-Tracy-Collection_202509 Print" at bounding box center [545, 63] width 1034 height 25
click at [155, 42] on span "Performance" at bounding box center [148, 42] width 49 height 11
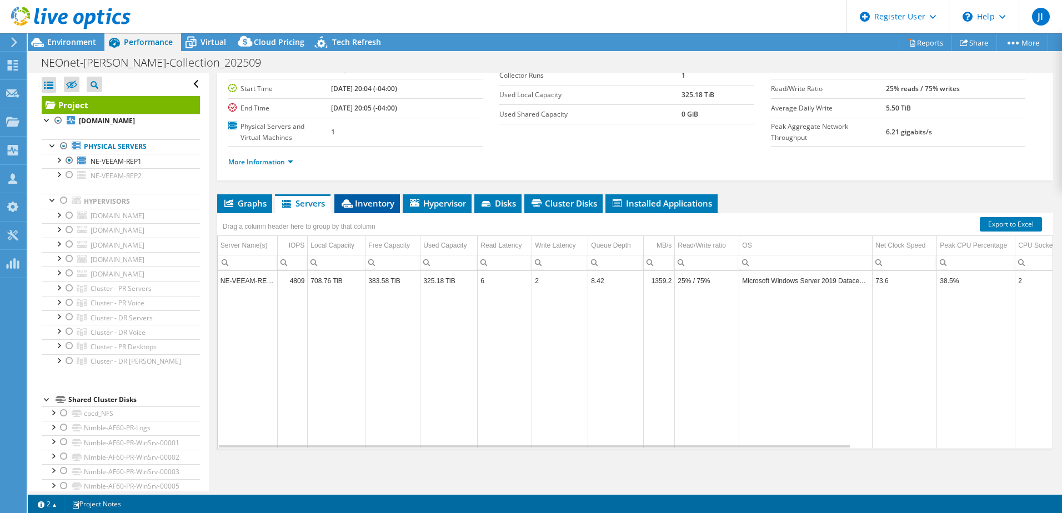
click at [379, 207] on span "Inventory" at bounding box center [367, 203] width 54 height 11
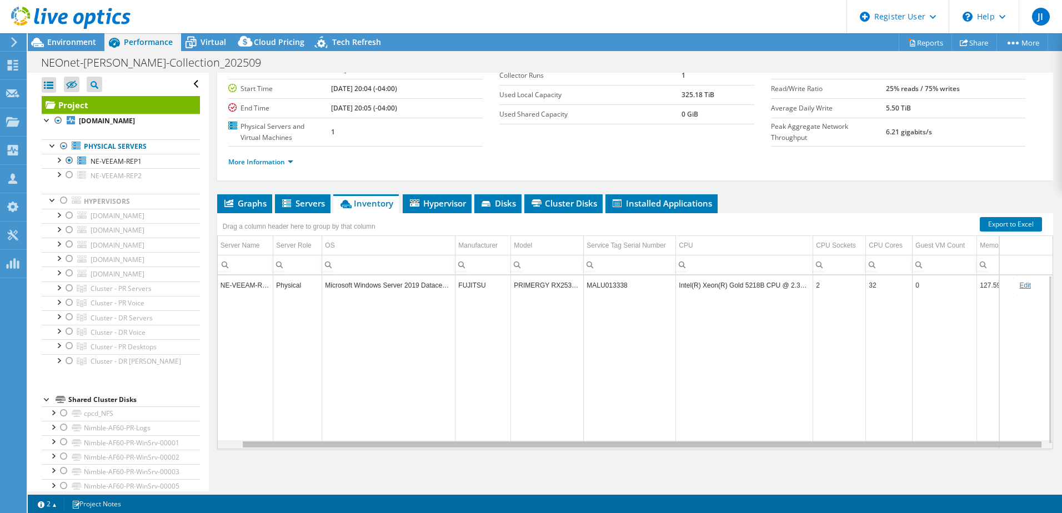
scroll to position [0, 27]
drag, startPoint x: 625, startPoint y: 447, endPoint x: 768, endPoint y: 438, distance: 144.1
click at [768, 438] on body "JI Dell User Jonathan Immel Jonathan.Immel@dell.com Dell My Profile Log Out \n …" at bounding box center [531, 256] width 1062 height 513
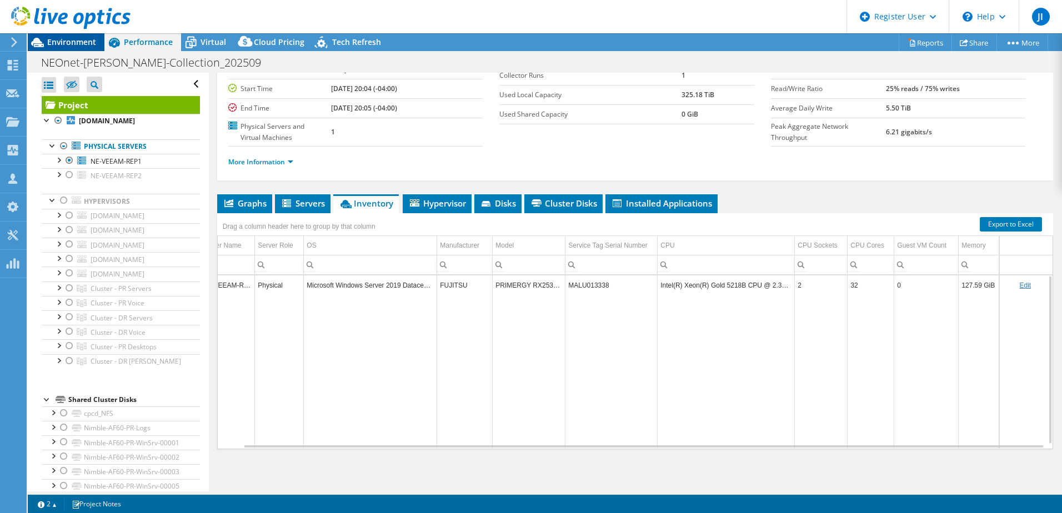
click at [89, 47] on div "Environment" at bounding box center [66, 42] width 77 height 18
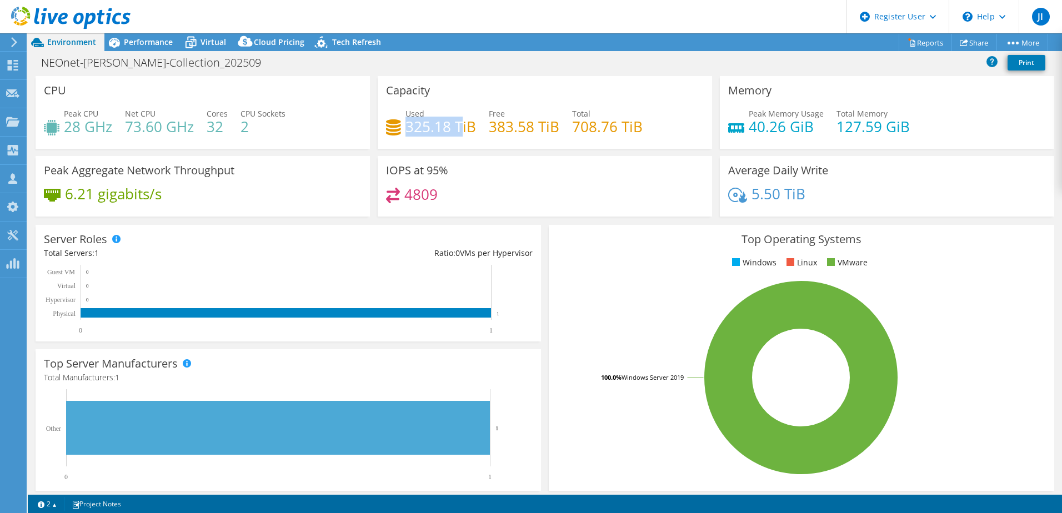
drag, startPoint x: 405, startPoint y: 128, endPoint x: 458, endPoint y: 130, distance: 53.3
click at [458, 130] on h4 "325.18 TiB" at bounding box center [440, 126] width 71 height 12
drag, startPoint x: 458, startPoint y: 130, endPoint x: 467, endPoint y: 127, distance: 9.3
click at [467, 127] on h4 "325.18 TiB" at bounding box center [440, 126] width 71 height 12
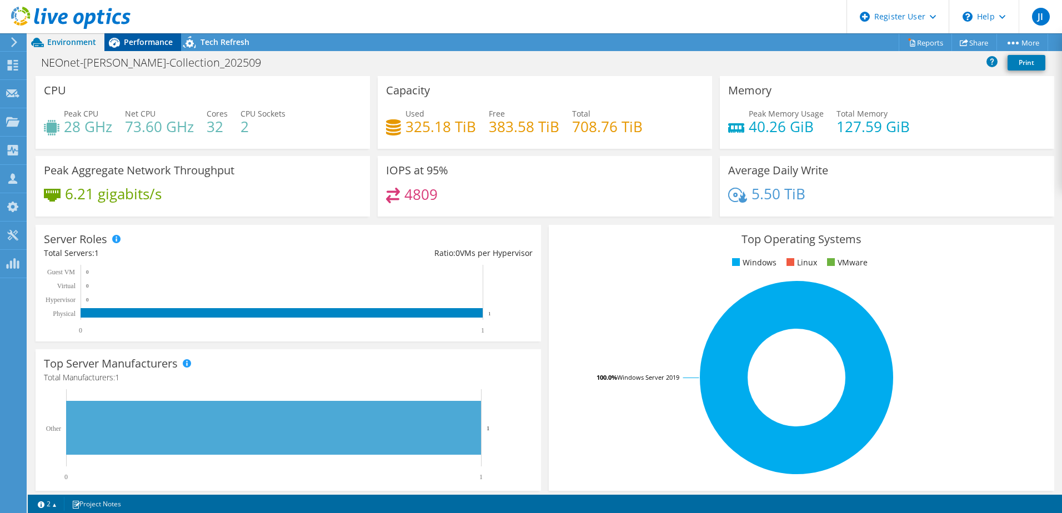
click at [154, 43] on span "Performance" at bounding box center [148, 42] width 49 height 11
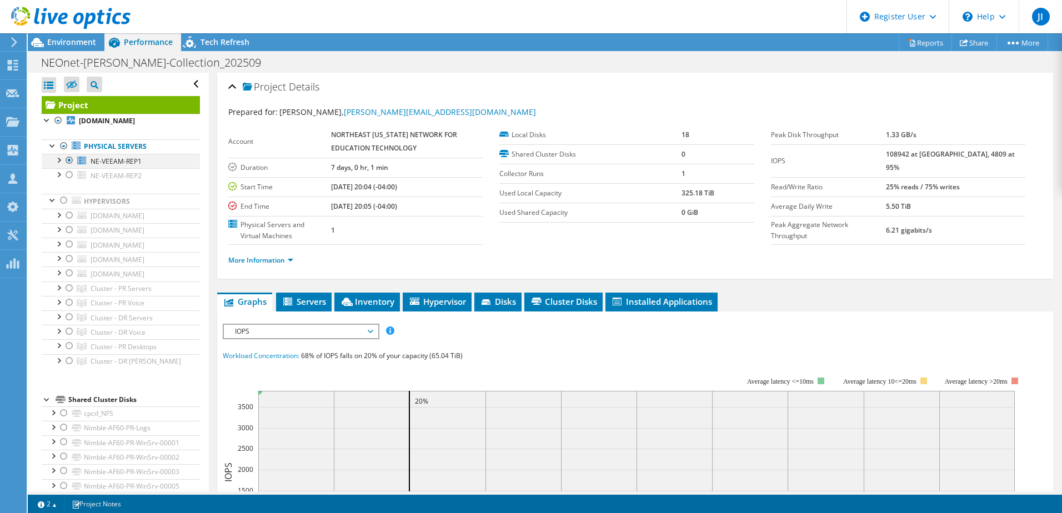
click at [69, 167] on div at bounding box center [69, 160] width 11 height 13
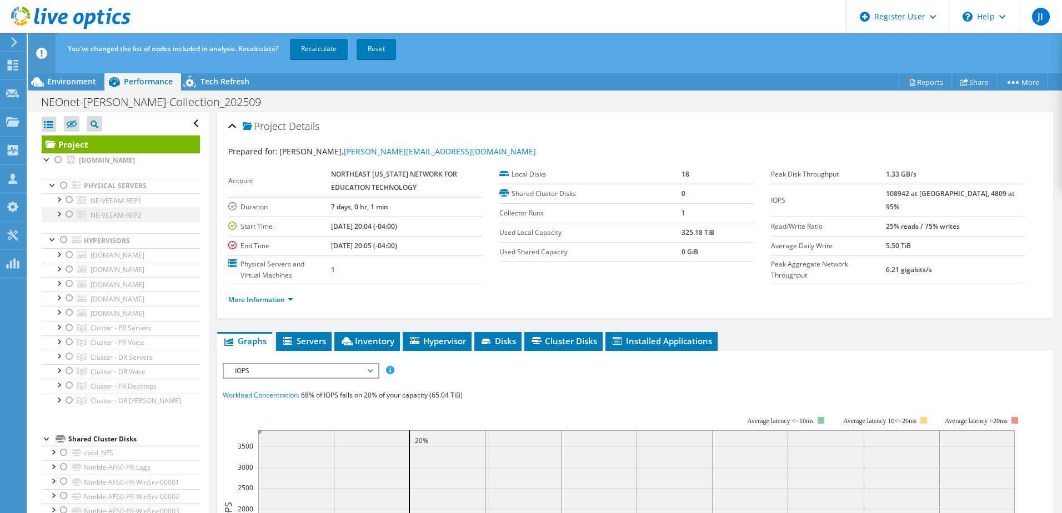
click at [71, 221] on div at bounding box center [69, 214] width 11 height 13
click at [333, 49] on link "Recalculate" at bounding box center [319, 49] width 58 height 20
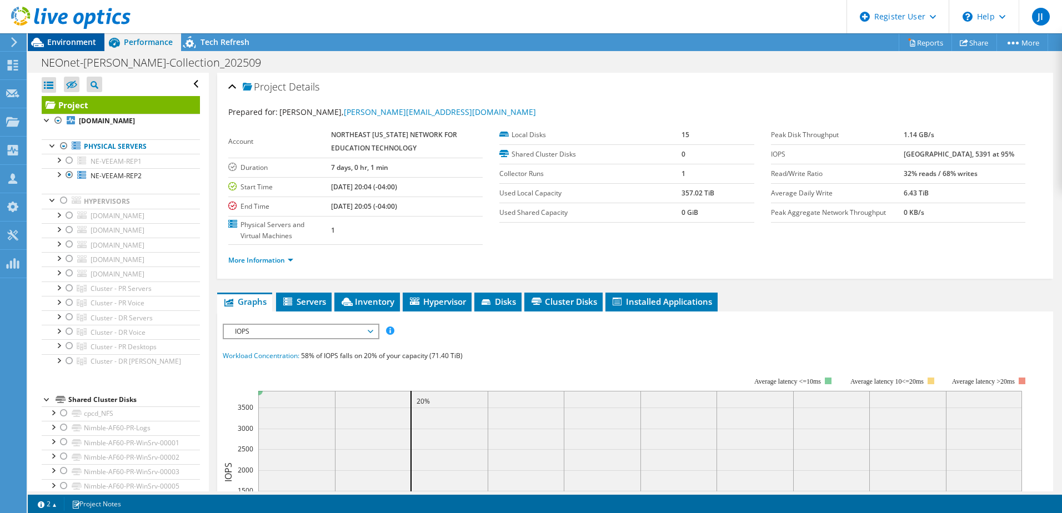
click at [73, 42] on span "Environment" at bounding box center [71, 42] width 49 height 11
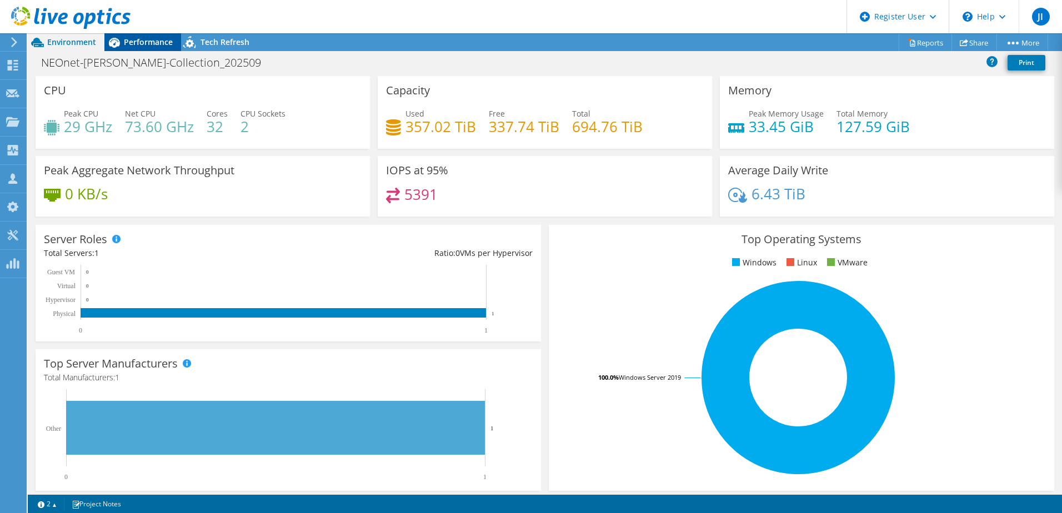
click at [140, 50] on div "Performance" at bounding box center [142, 42] width 77 height 18
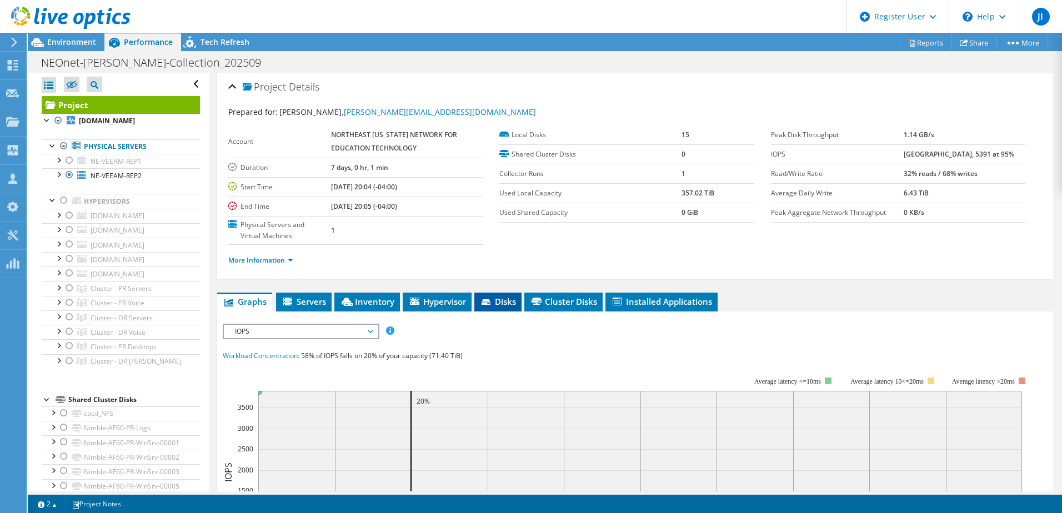
click at [506, 299] on span "Disks" at bounding box center [498, 301] width 36 height 11
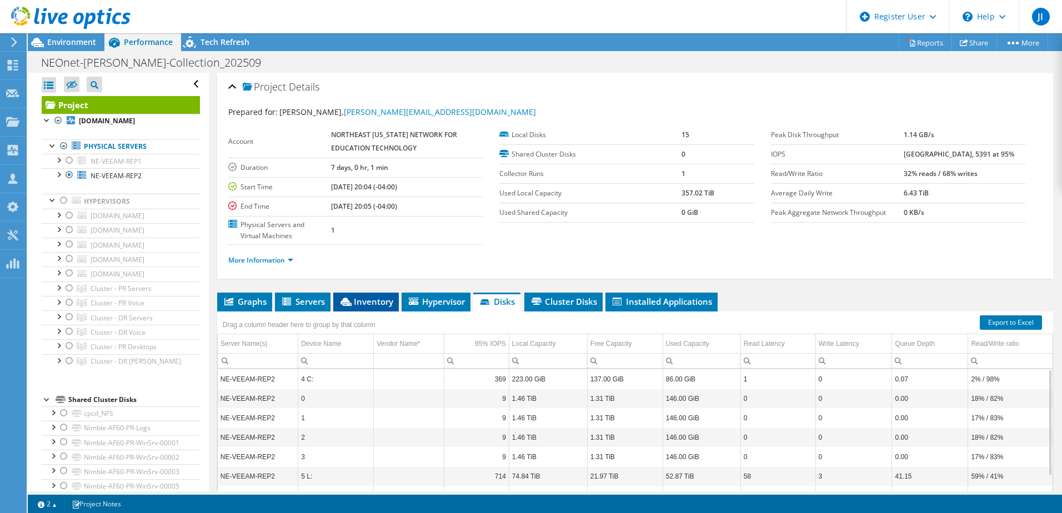
click at [383, 300] on span "Inventory" at bounding box center [366, 301] width 54 height 11
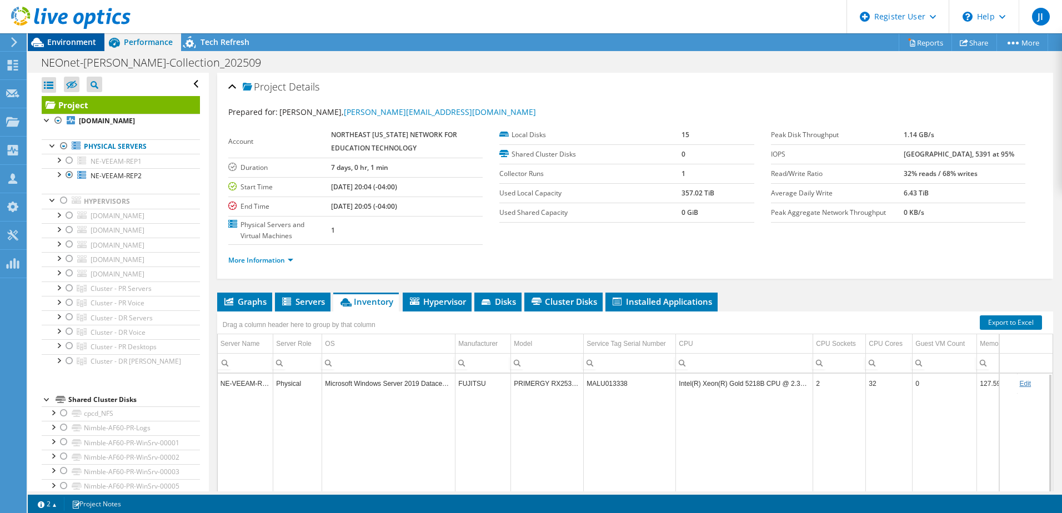
click at [92, 44] on span "Environment" at bounding box center [71, 42] width 49 height 11
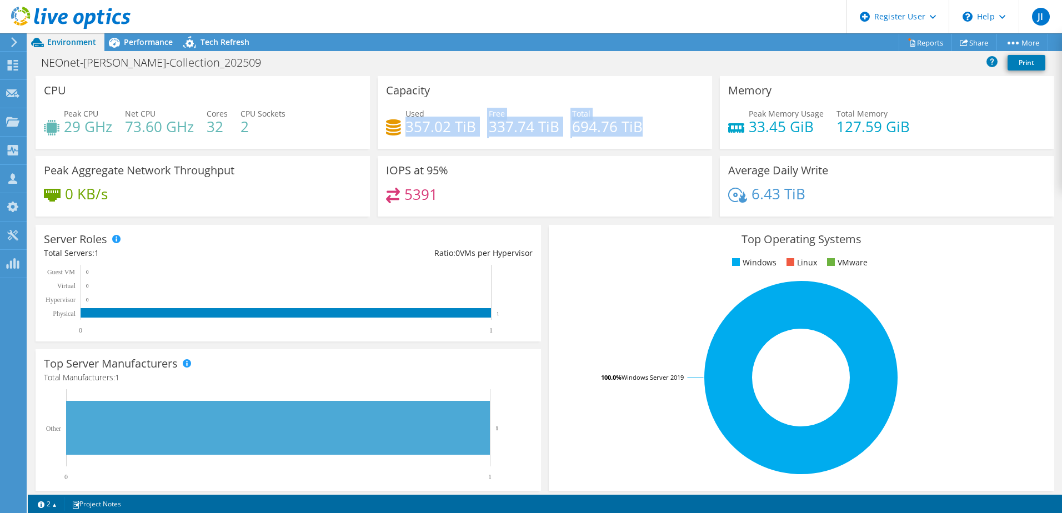
drag, startPoint x: 638, startPoint y: 127, endPoint x: 404, endPoint y: 132, distance: 234.4
click at [404, 132] on div "Used 357.02 TiB Free 337.74 TiB Total 694.76 TiB" at bounding box center [545, 126] width 318 height 36
click at [584, 133] on h4 "694.76 TiB" at bounding box center [607, 126] width 71 height 12
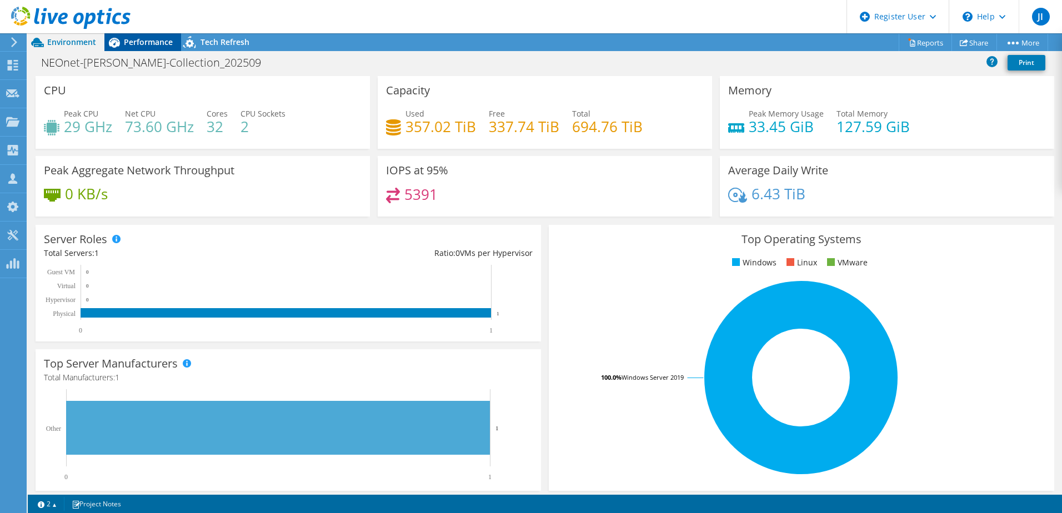
click at [146, 39] on span "Performance" at bounding box center [148, 42] width 49 height 11
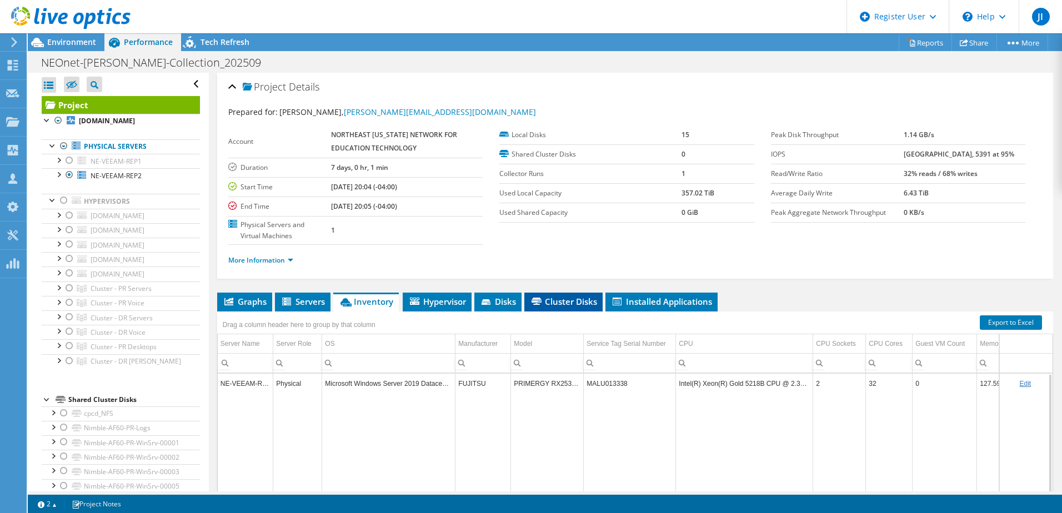
click at [544, 300] on span "Cluster Disks" at bounding box center [563, 301] width 67 height 11
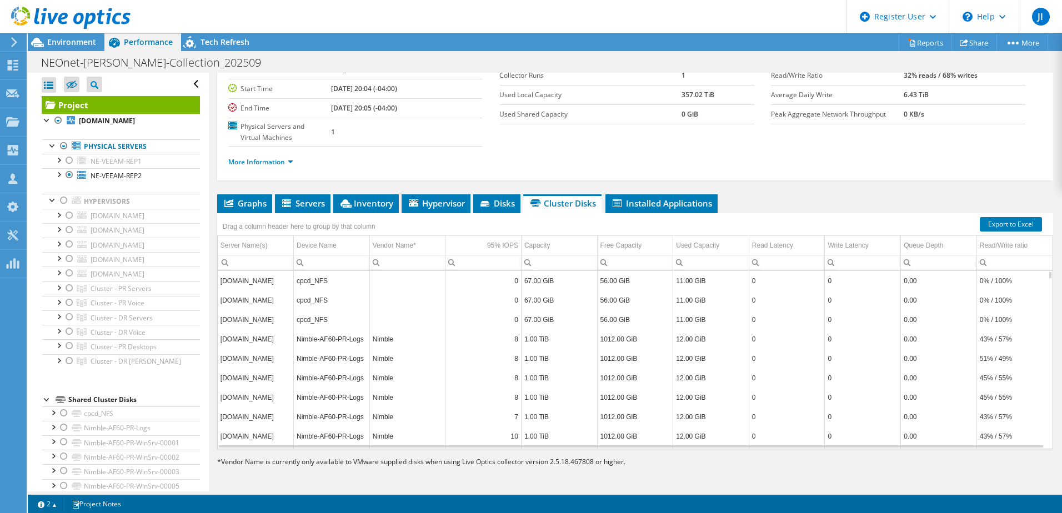
scroll to position [133, 0]
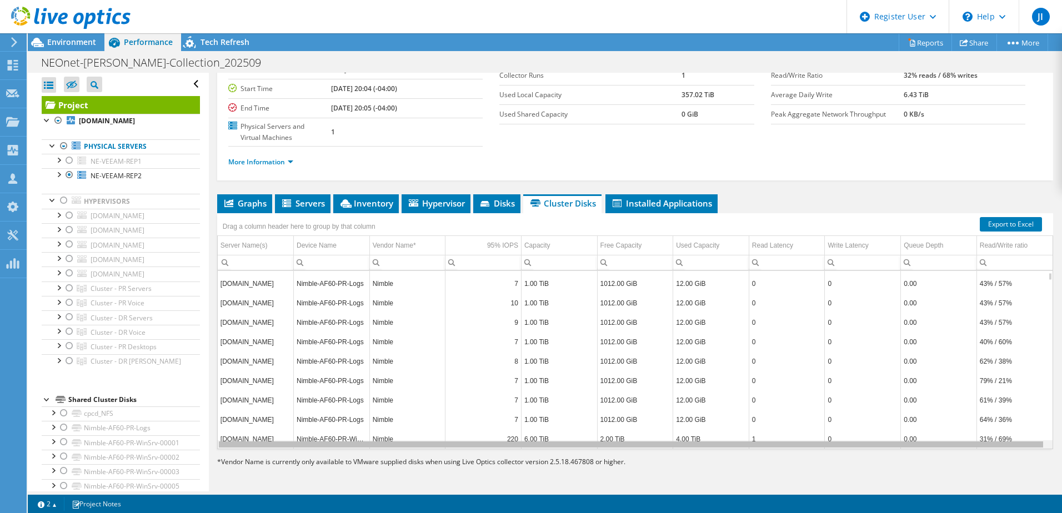
drag, startPoint x: 582, startPoint y: 446, endPoint x: 763, endPoint y: 439, distance: 181.2
click at [763, 447] on div "Data grid" at bounding box center [631, 444] width 824 height 6
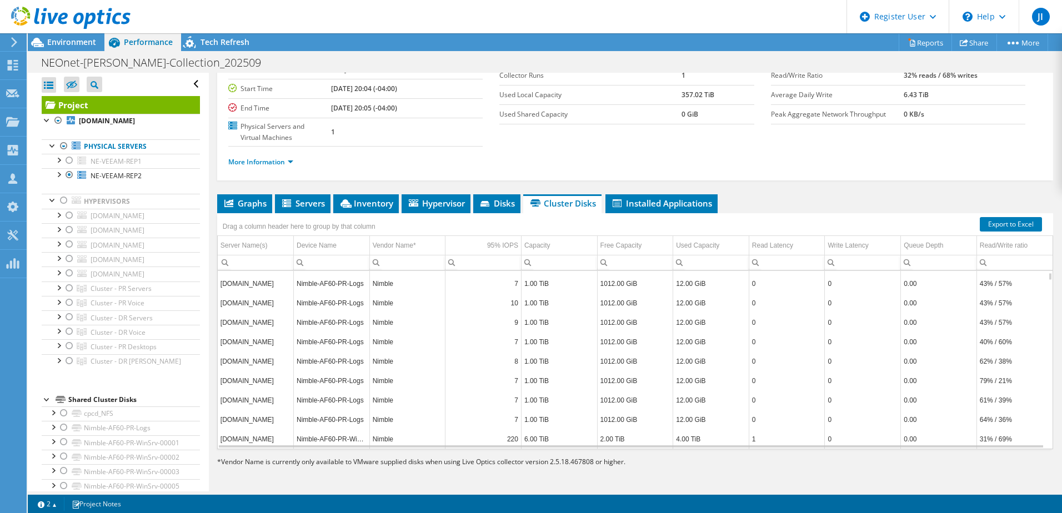
scroll to position [200, 0]
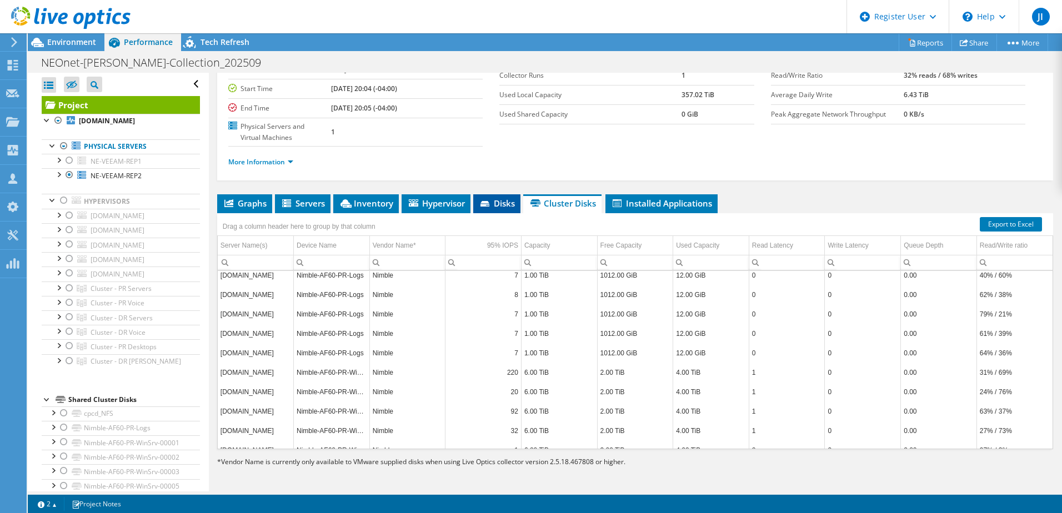
click at [513, 202] on span "Disks" at bounding box center [497, 203] width 36 height 11
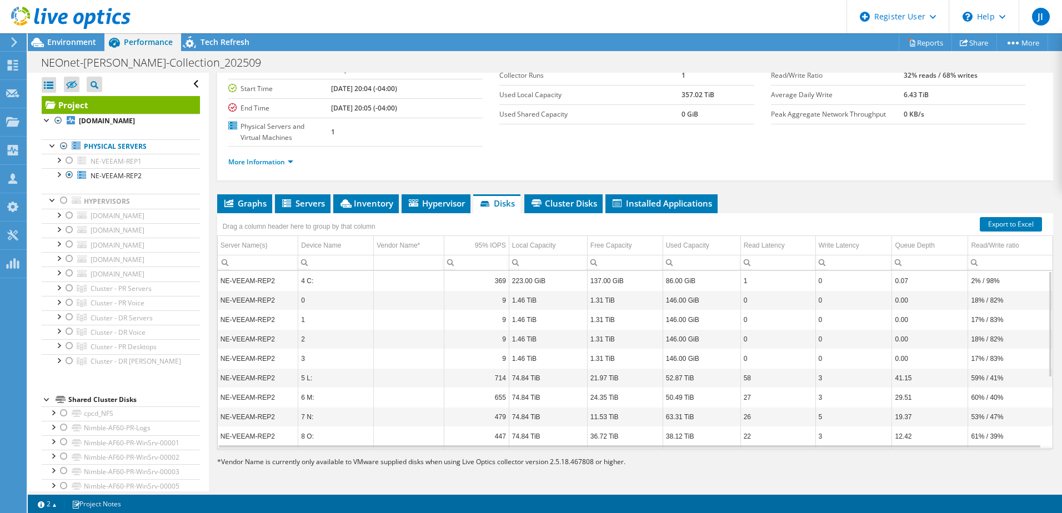
scroll to position [119, 0]
click at [294, 202] on span "Servers" at bounding box center [302, 203] width 44 height 11
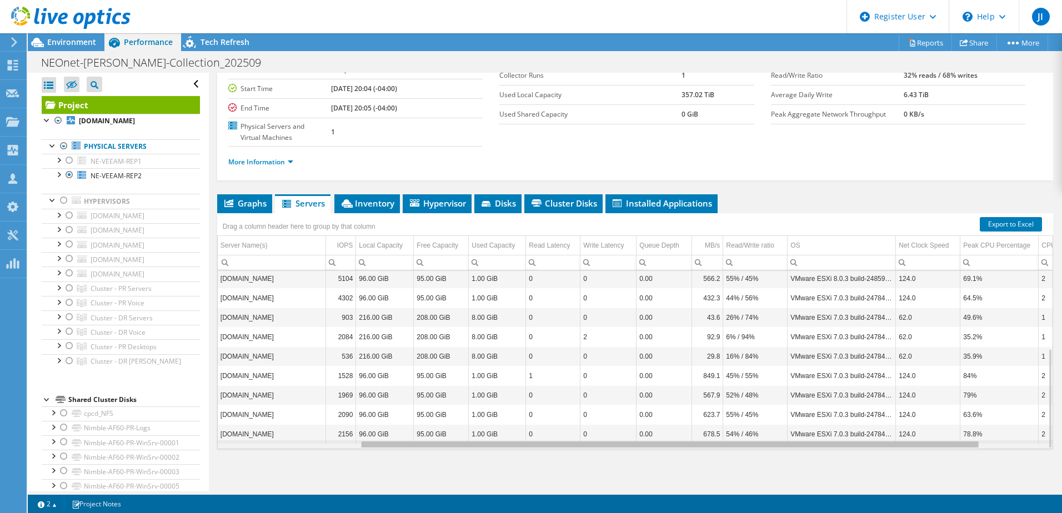
scroll to position [0, 276]
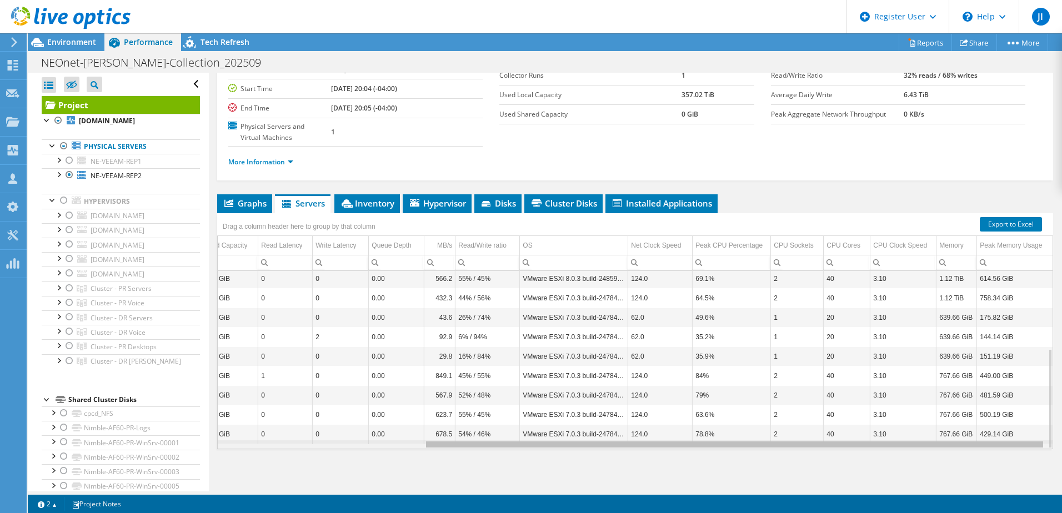
drag, startPoint x: 585, startPoint y: 444, endPoint x: 932, endPoint y: 431, distance: 347.2
click at [932, 431] on body "JI Dell User Jonathan Immel Jonathan.Immel@dell.com Dell My Profile Log Out \n …" at bounding box center [531, 256] width 1062 height 513
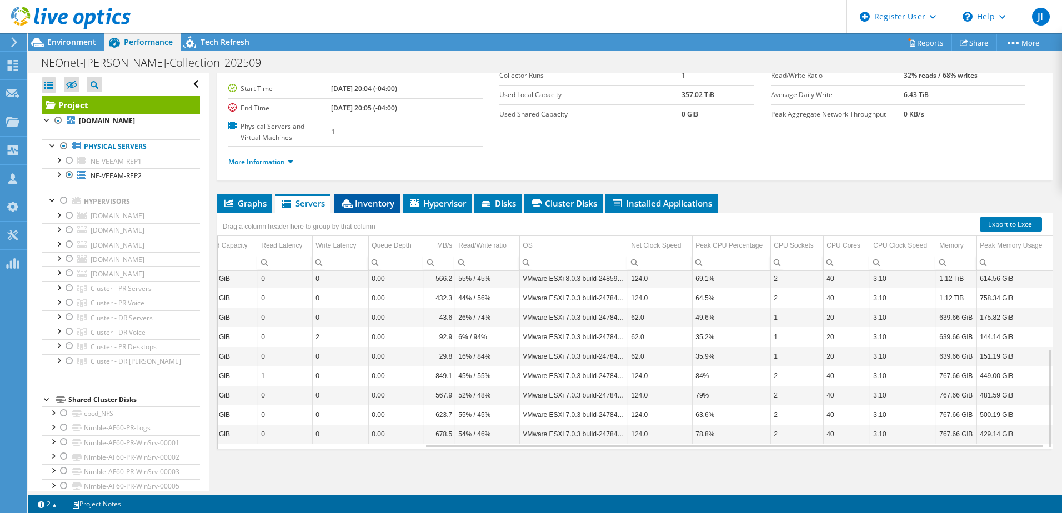
click at [379, 205] on span "Inventory" at bounding box center [367, 203] width 54 height 11
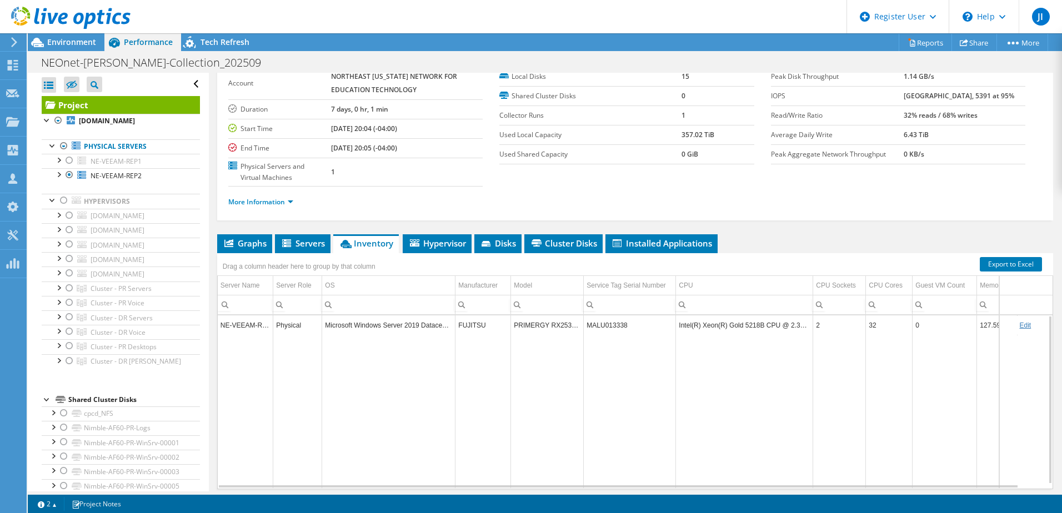
scroll to position [0, 0]
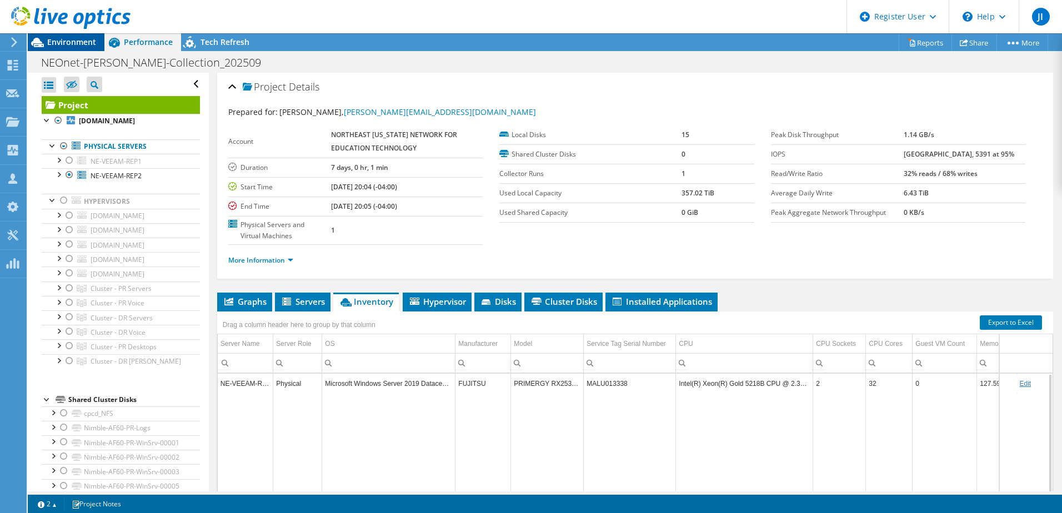
click at [73, 43] on span "Environment" at bounding box center [71, 42] width 49 height 11
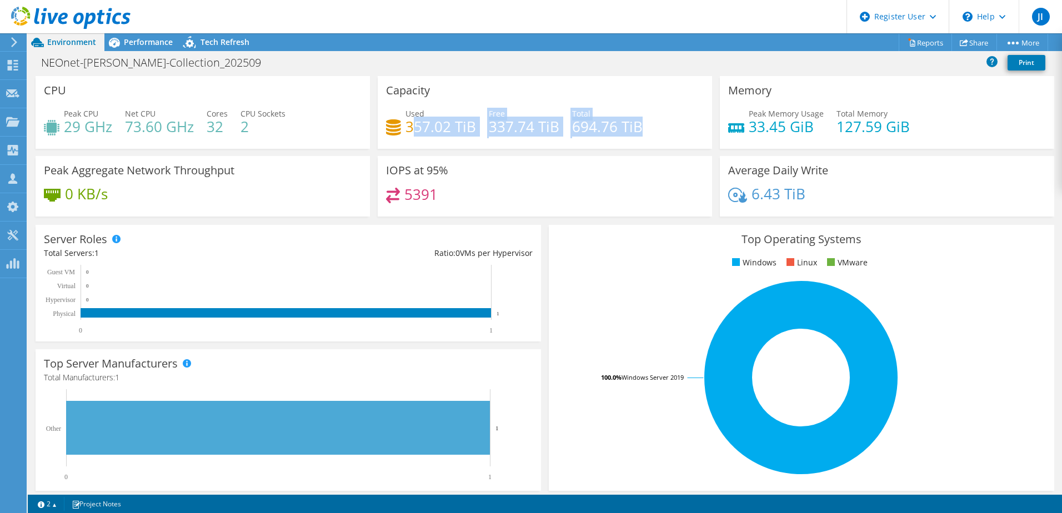
drag, startPoint x: 636, startPoint y: 128, endPoint x: 411, endPoint y: 123, distance: 224.9
click at [411, 123] on div "Used 357.02 TiB Free 337.74 TiB Total 694.76 TiB" at bounding box center [545, 126] width 318 height 36
drag, startPoint x: 411, startPoint y: 123, endPoint x: 510, endPoint y: 125, distance: 98.9
click at [510, 125] on h4 "337.74 TiB" at bounding box center [524, 126] width 71 height 12
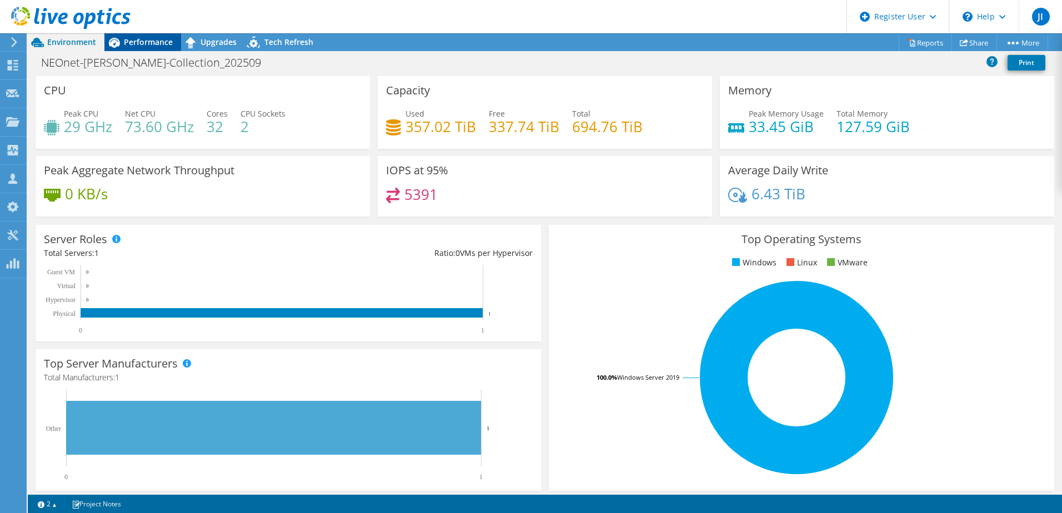
click at [147, 44] on span "Performance" at bounding box center [148, 42] width 49 height 11
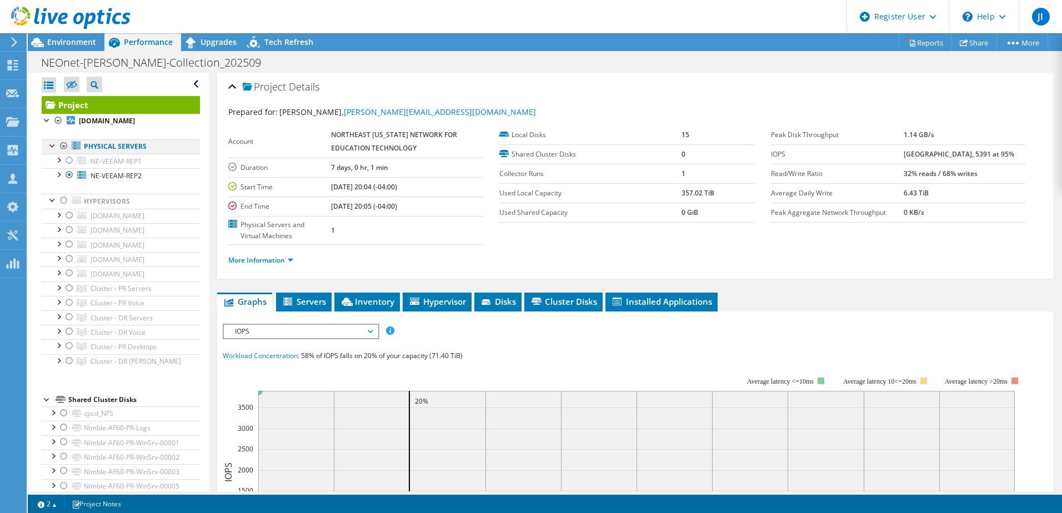
click at [52, 150] on div at bounding box center [52, 144] width 11 height 11
click at [59, 153] on div at bounding box center [63, 145] width 11 height 13
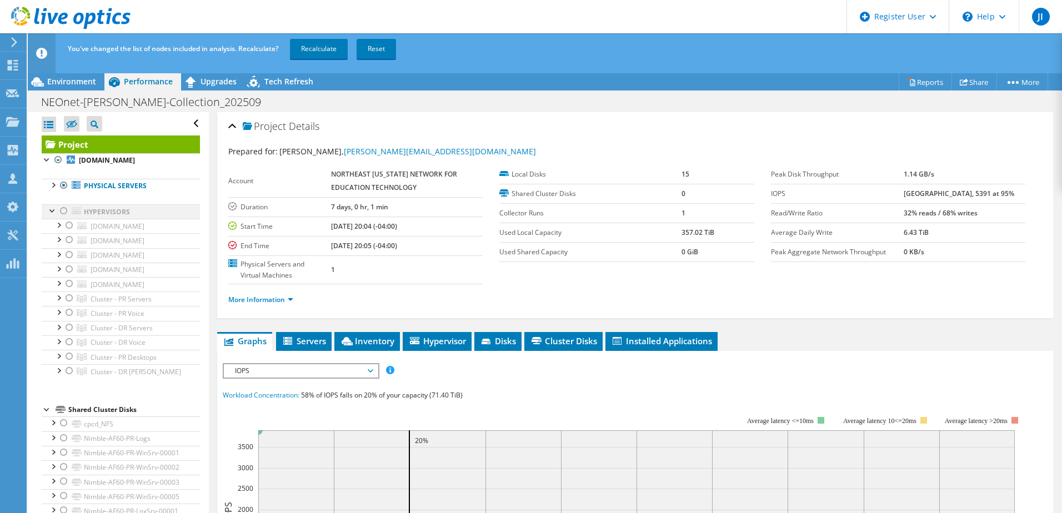
click at [61, 218] on div at bounding box center [63, 210] width 11 height 13
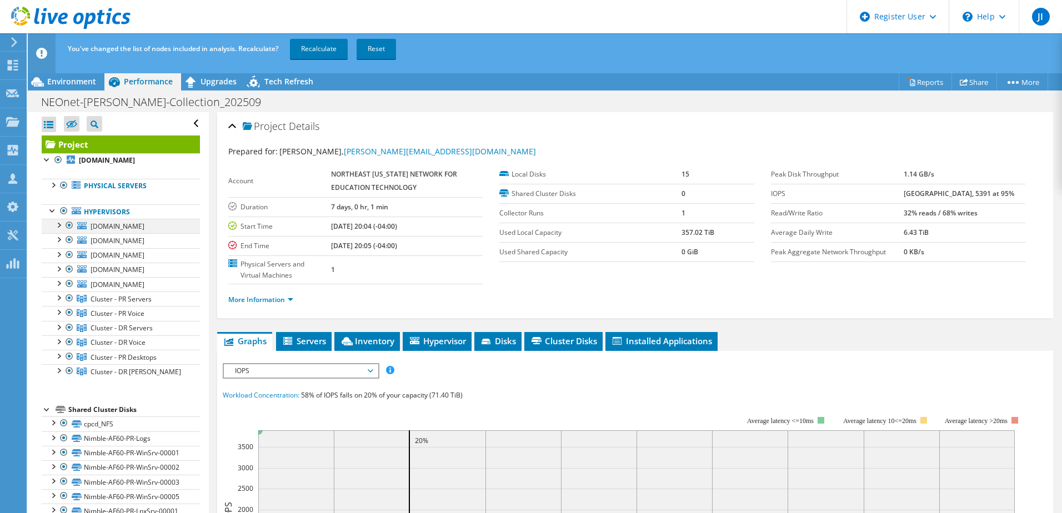
click at [68, 232] on div at bounding box center [69, 225] width 11 height 13
click at [69, 247] on div at bounding box center [69, 239] width 11 height 13
click at [71, 262] on div at bounding box center [69, 254] width 11 height 13
click at [68, 276] on div at bounding box center [69, 269] width 11 height 13
click at [70, 290] on div at bounding box center [69, 283] width 11 height 13
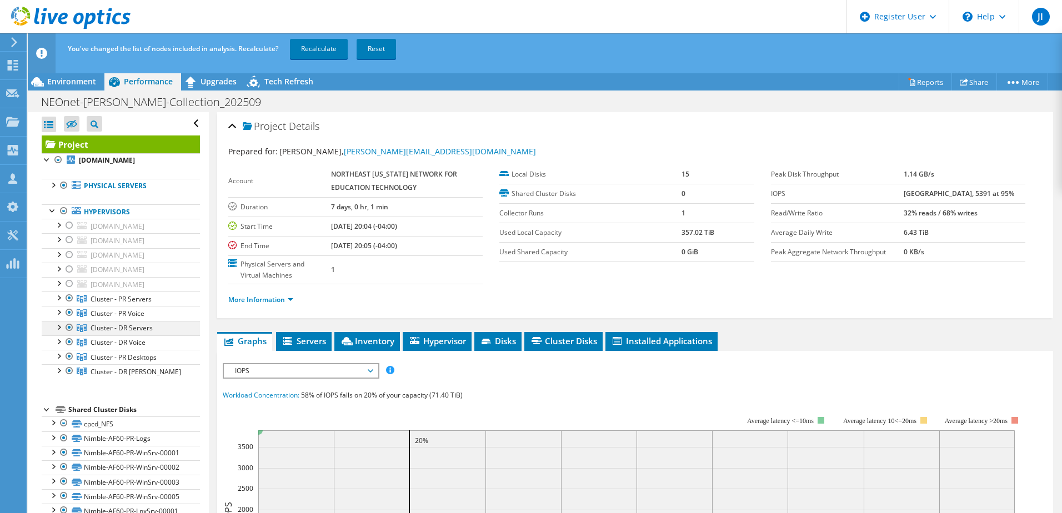
click at [70, 334] on div at bounding box center [69, 327] width 11 height 13
click at [72, 349] on div at bounding box center [69, 341] width 11 height 13
click at [71, 378] on div at bounding box center [69, 370] width 11 height 13
click at [320, 47] on link "Recalculate" at bounding box center [319, 49] width 58 height 20
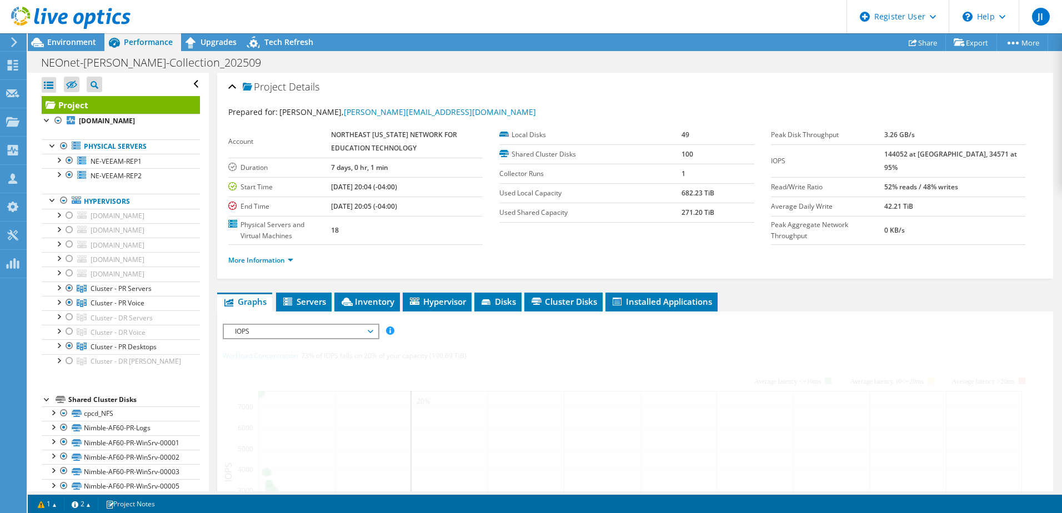
radio input "true"
radio input "false"
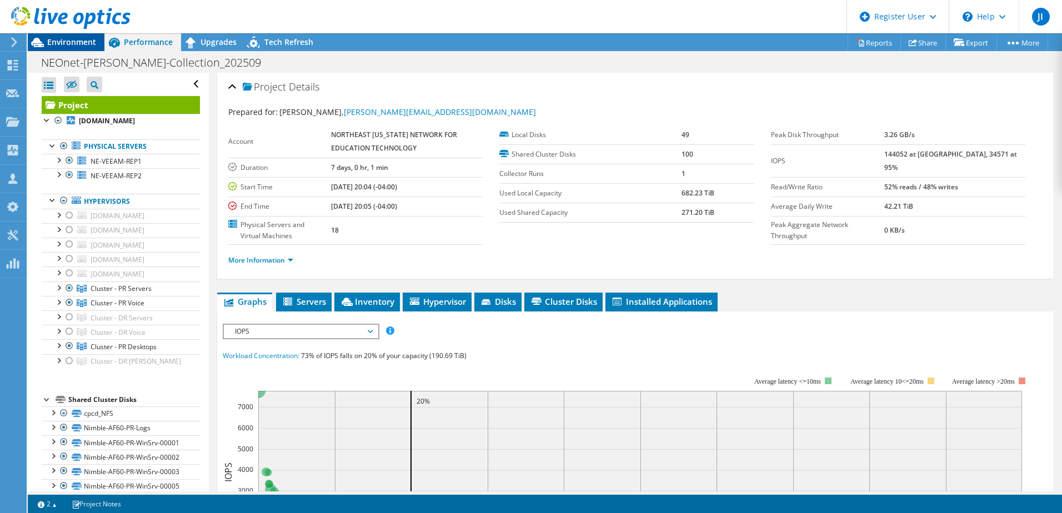
click at [87, 44] on span "Environment" at bounding box center [71, 42] width 49 height 11
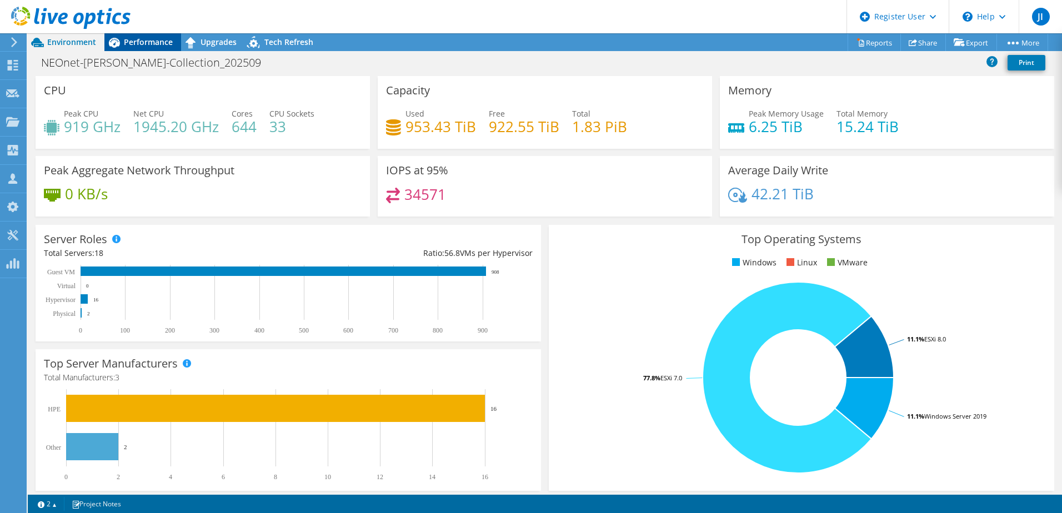
click at [145, 43] on span "Performance" at bounding box center [148, 42] width 49 height 11
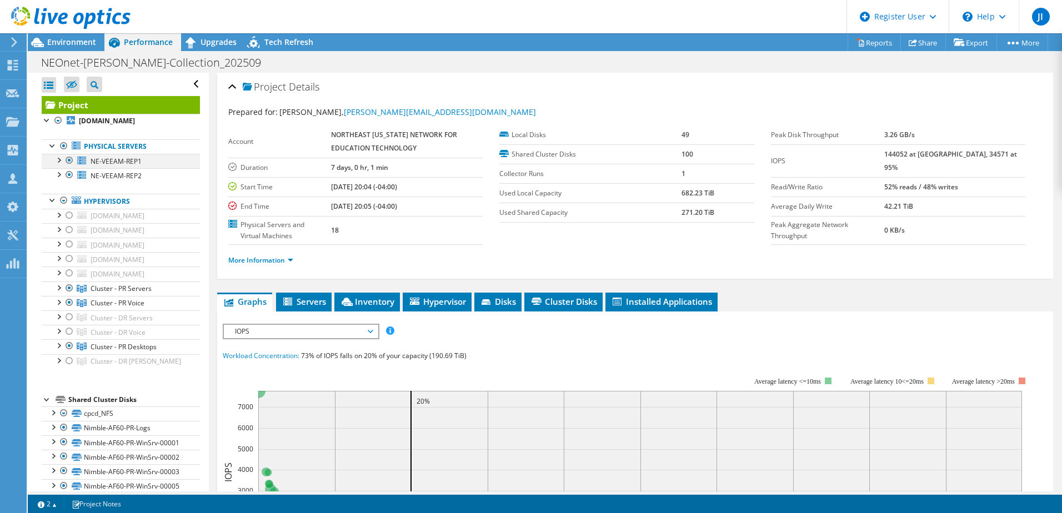
click at [67, 167] on div at bounding box center [69, 160] width 11 height 13
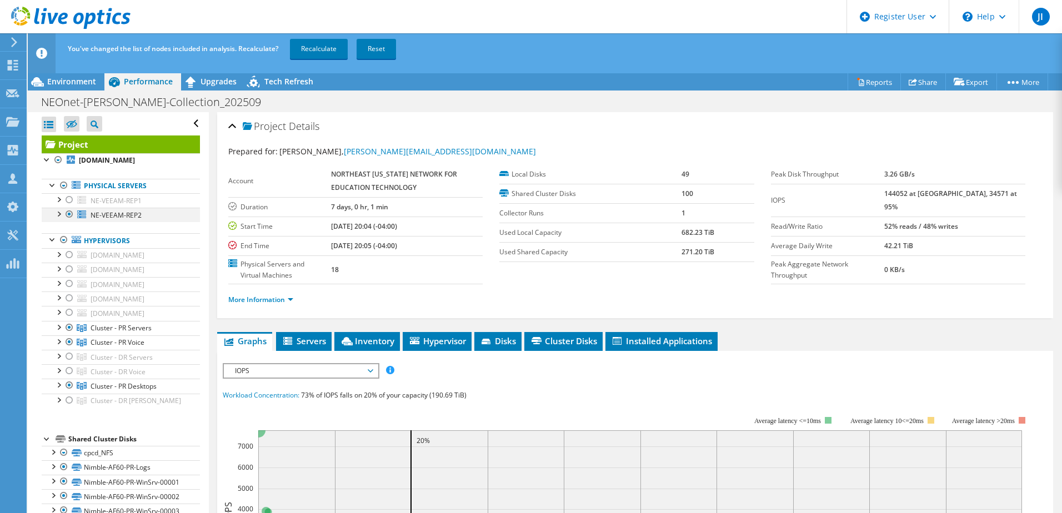
click at [70, 221] on div at bounding box center [69, 214] width 11 height 13
click at [325, 47] on link "Recalculate" at bounding box center [319, 49] width 58 height 20
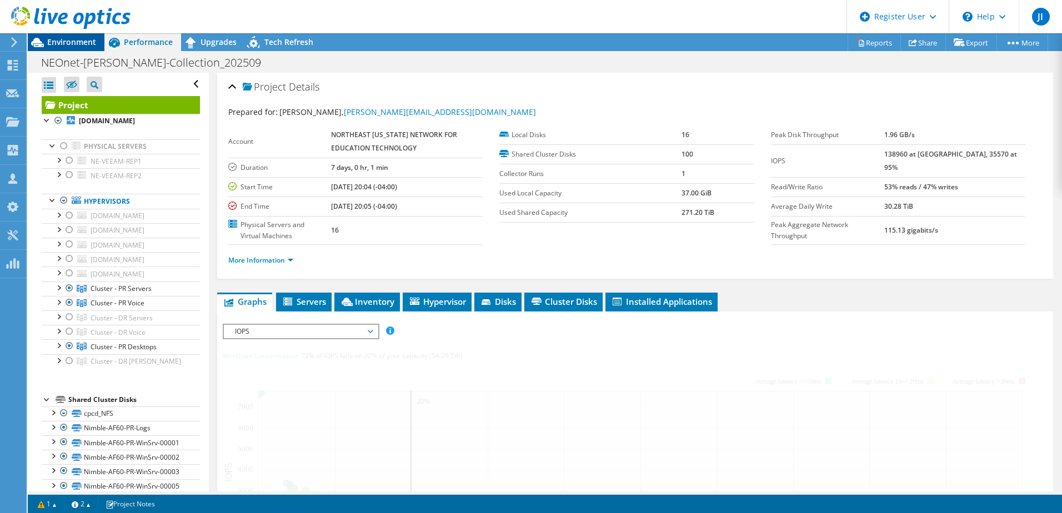
click span "Environment"
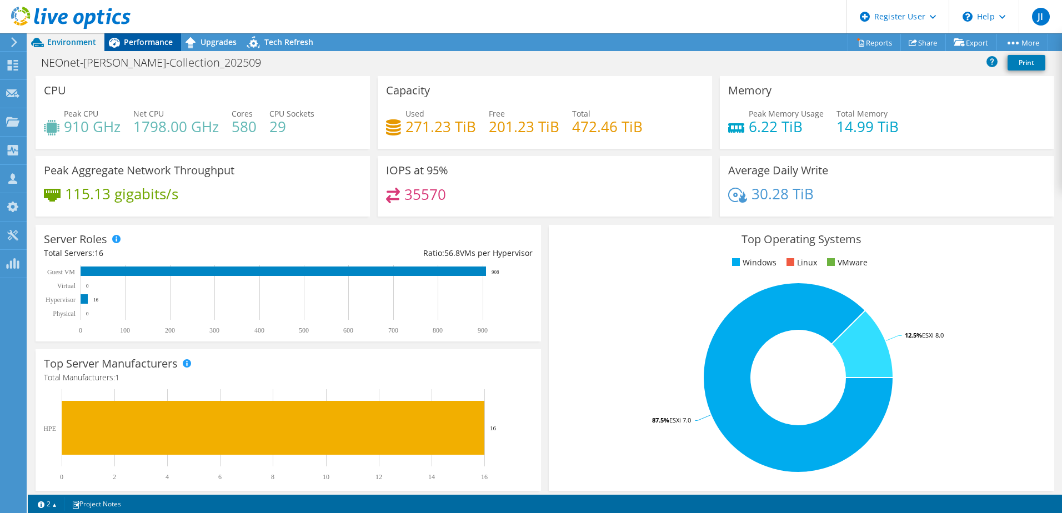
click span "Performance"
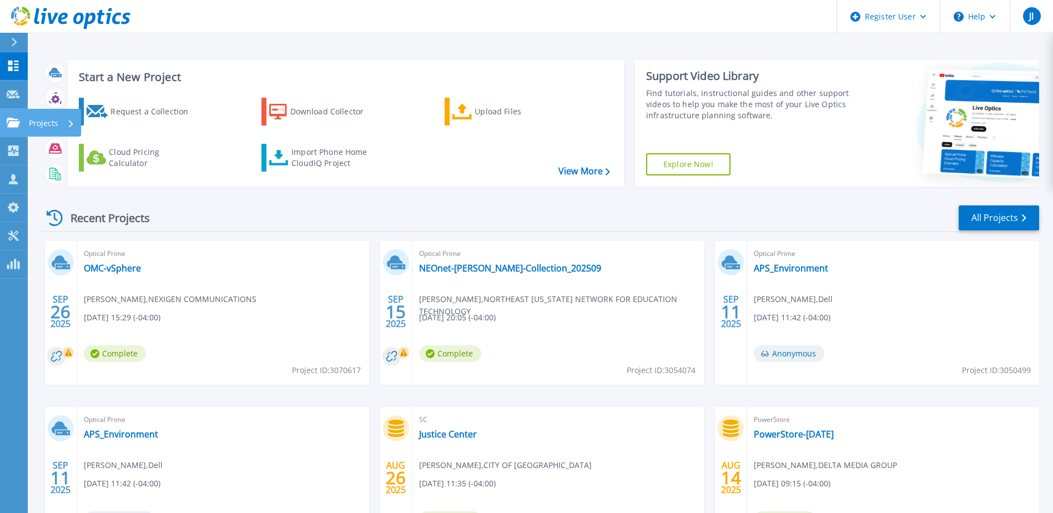
click at [42, 118] on p "Projects" at bounding box center [43, 123] width 29 height 29
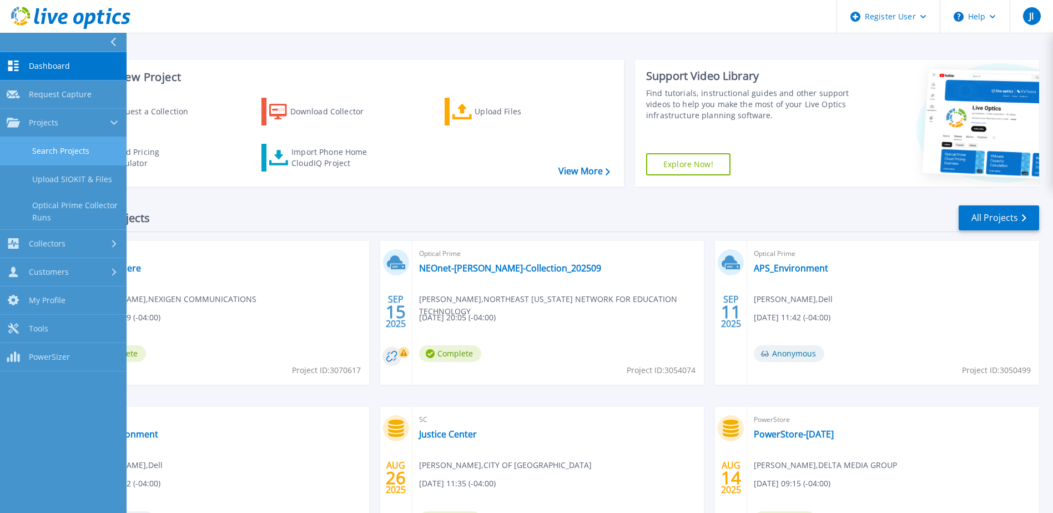
click at [72, 148] on link "Search Projects" at bounding box center [63, 151] width 127 height 28
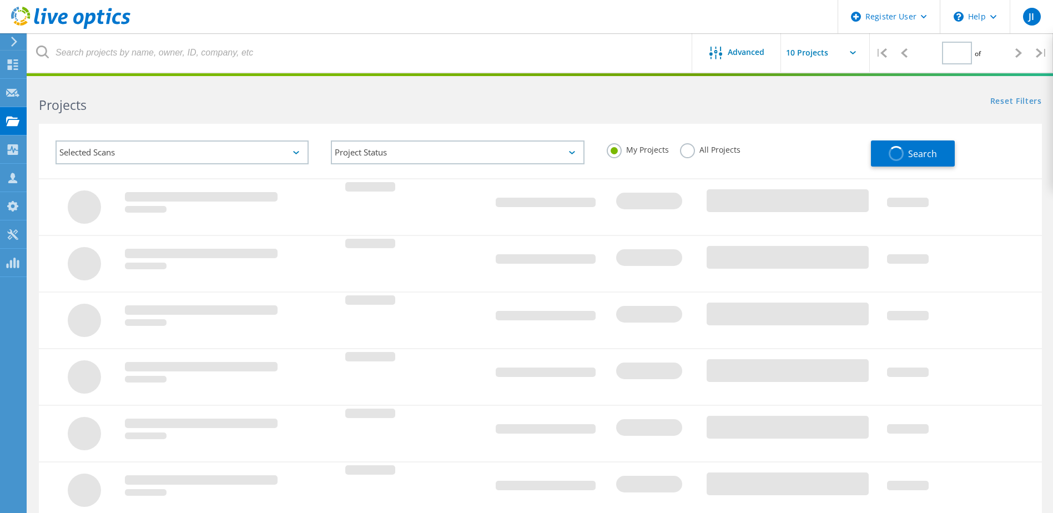
type input "1"
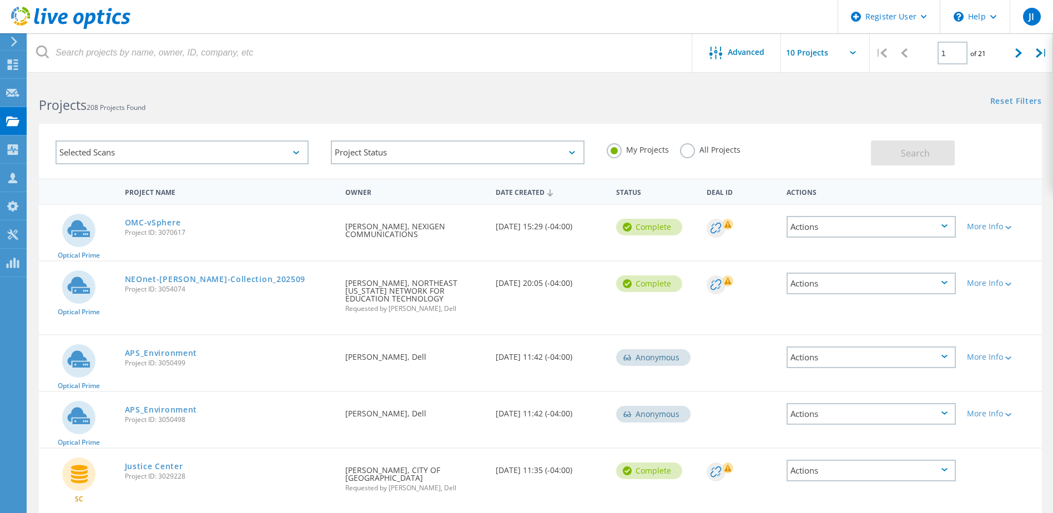
click at [435, 289] on div "Requested By Timothy Tracy, NORTHEAST OHIO NETWORK FOR EDUCATION TECHNOLOGY Req…" at bounding box center [415, 293] width 150 height 62
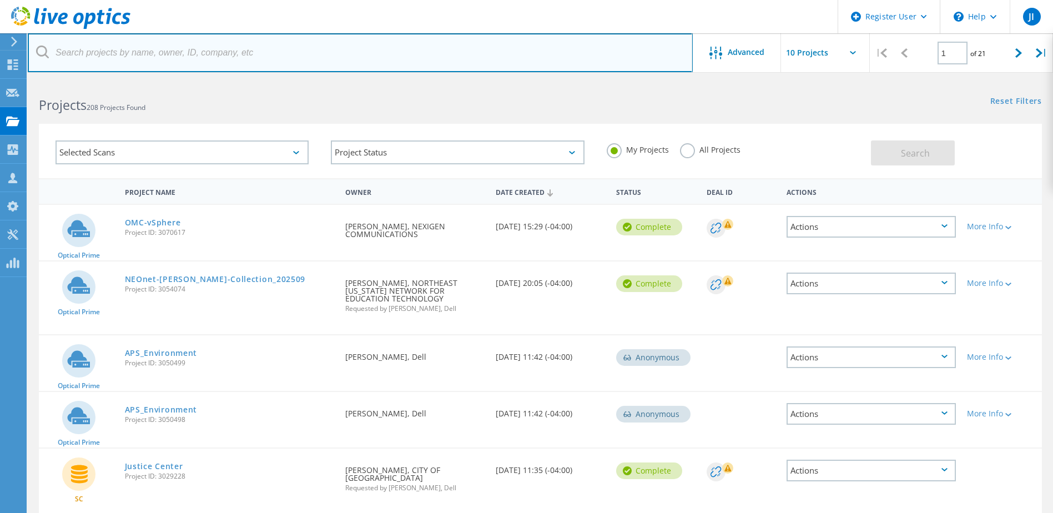
click at [177, 55] on input "text" at bounding box center [360, 52] width 665 height 39
click at [286, 57] on input "text" at bounding box center [360, 52] width 665 height 39
paste input "[PERSON_NAME][EMAIL_ADDRESS][DOMAIN_NAME]"
type input "[PERSON_NAME][EMAIL_ADDRESS][DOMAIN_NAME]"
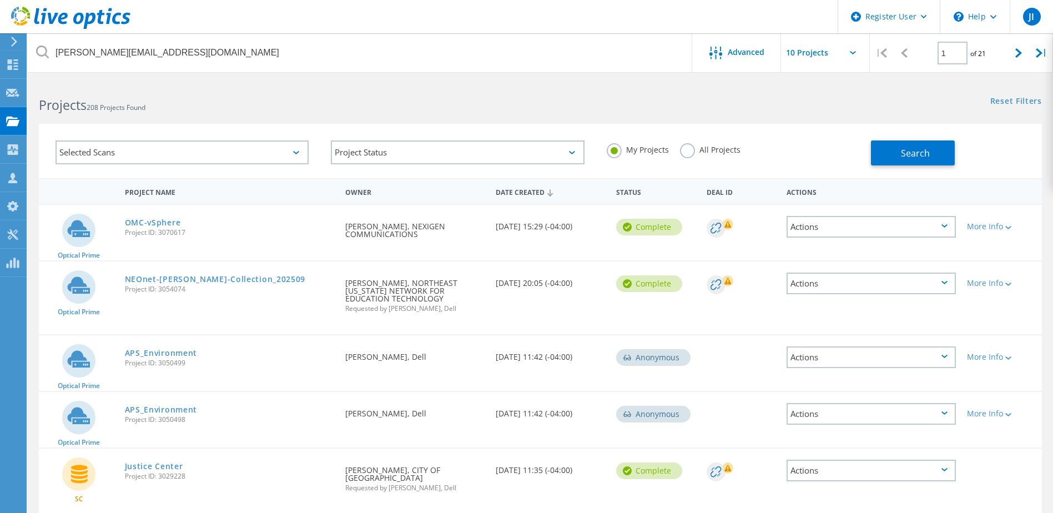
click at [684, 154] on label "All Projects" at bounding box center [710, 148] width 61 height 11
click at [0, 0] on input "All Projects" at bounding box center [0, 0] width 0 height 0
click at [899, 149] on button "Search" at bounding box center [913, 152] width 84 height 25
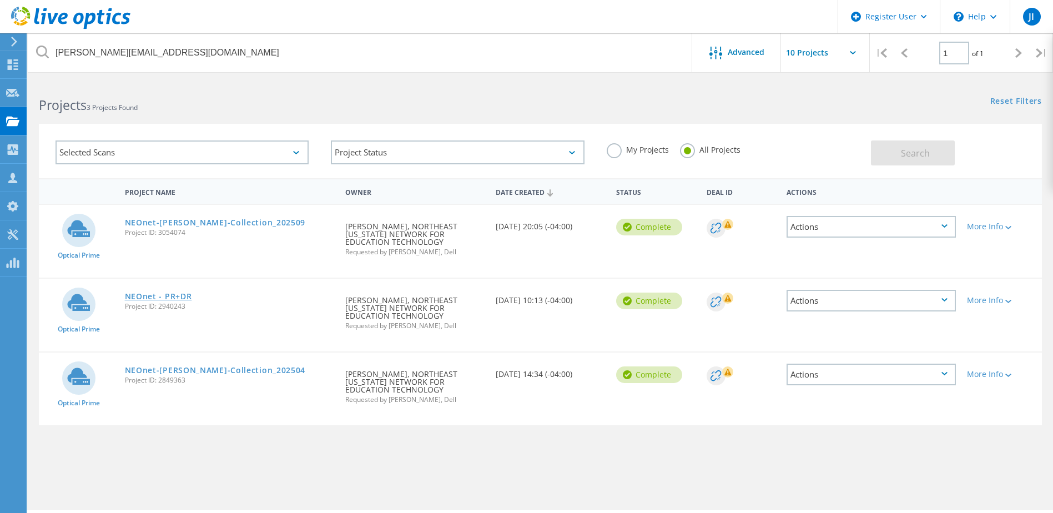
click at [175, 293] on link "NEOnet - PR+DR" at bounding box center [158, 297] width 67 height 8
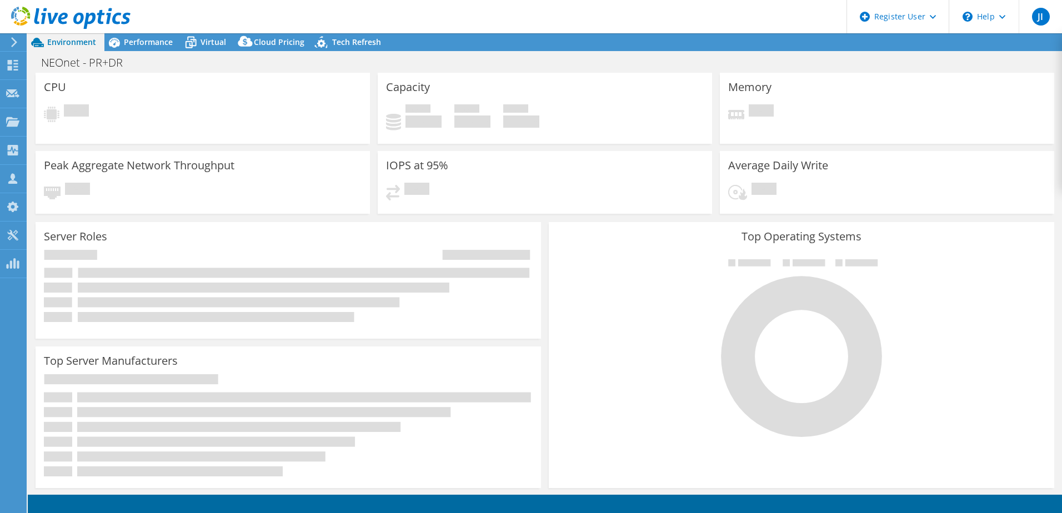
select select "USD"
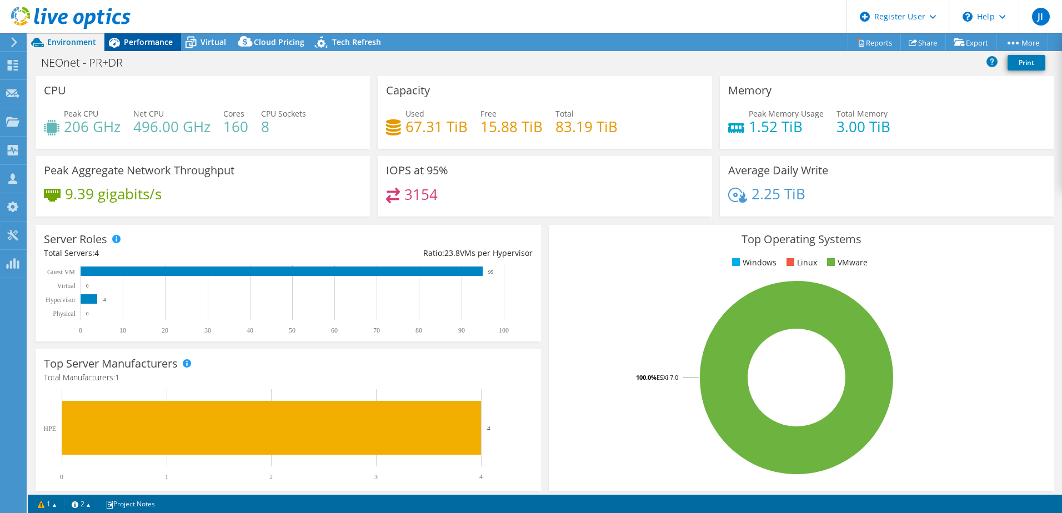
click at [132, 37] on span "Performance" at bounding box center [148, 42] width 49 height 11
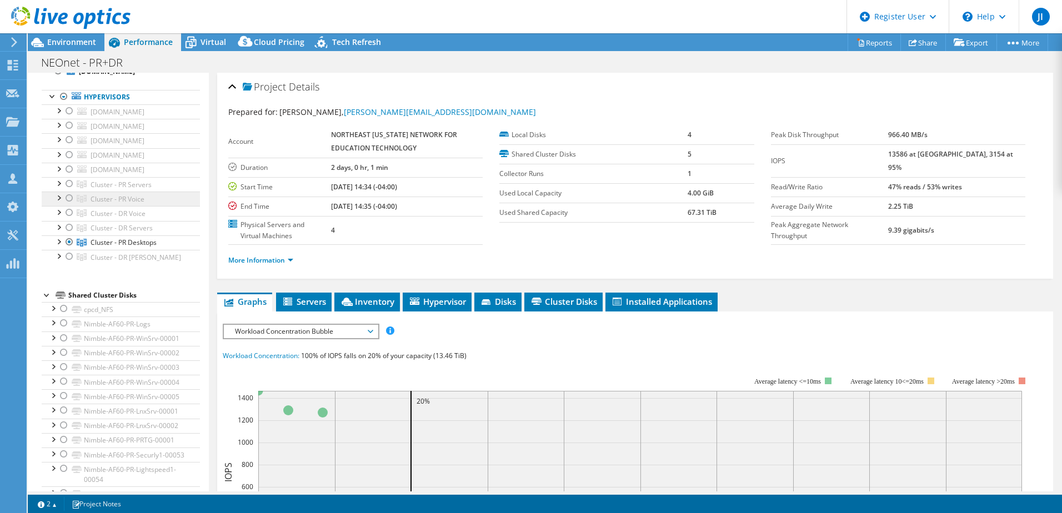
scroll to position [111, 0]
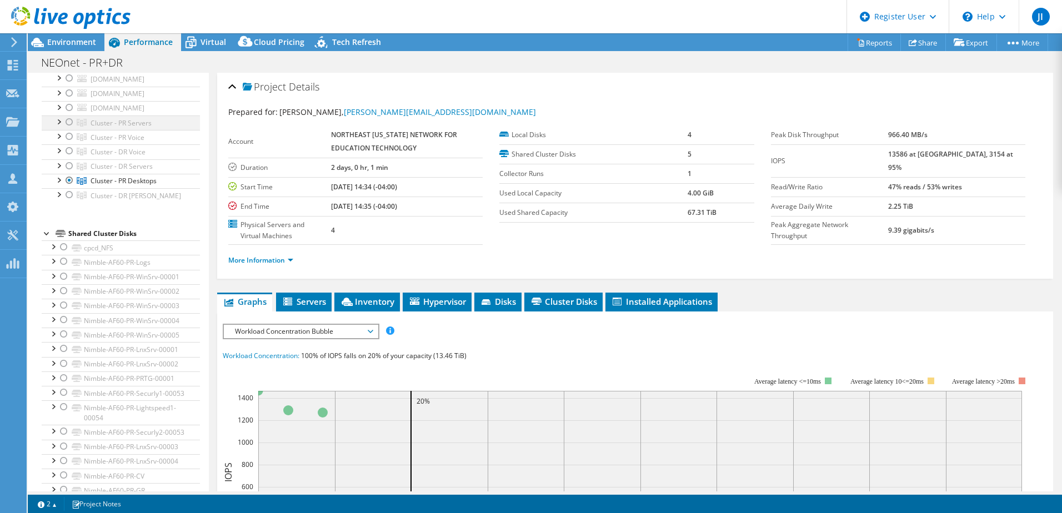
drag, startPoint x: 70, startPoint y: 198, endPoint x: 72, endPoint y: 186, distance: 12.3
click at [70, 143] on div at bounding box center [69, 136] width 11 height 13
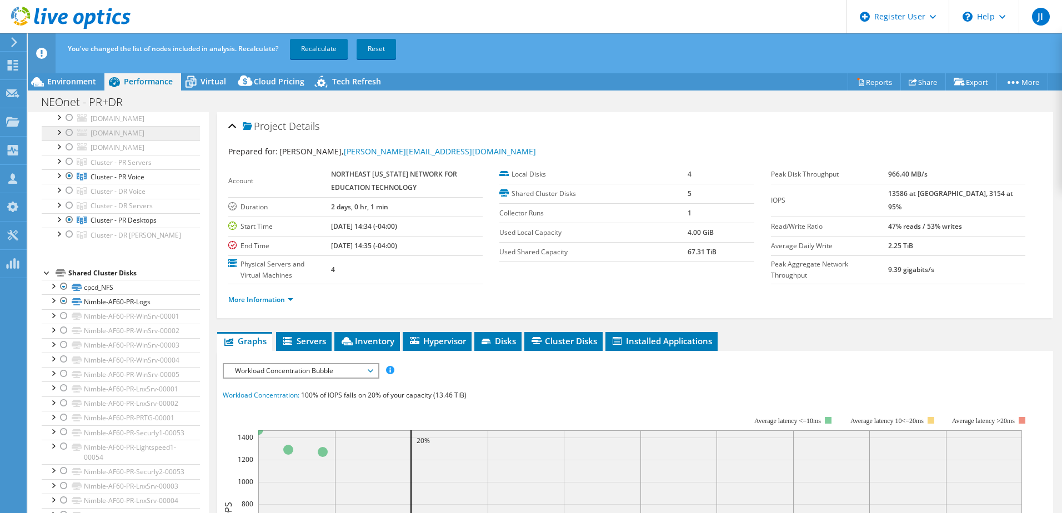
click at [72, 185] on ul "[DOMAIN_NAME] Local-DataStore-SHA-S1_RAID1 Local-DataStore-SHA-S1_RAID5 Network…" at bounding box center [121, 162] width 158 height 160
click at [73, 168] on div at bounding box center [69, 161] width 11 height 13
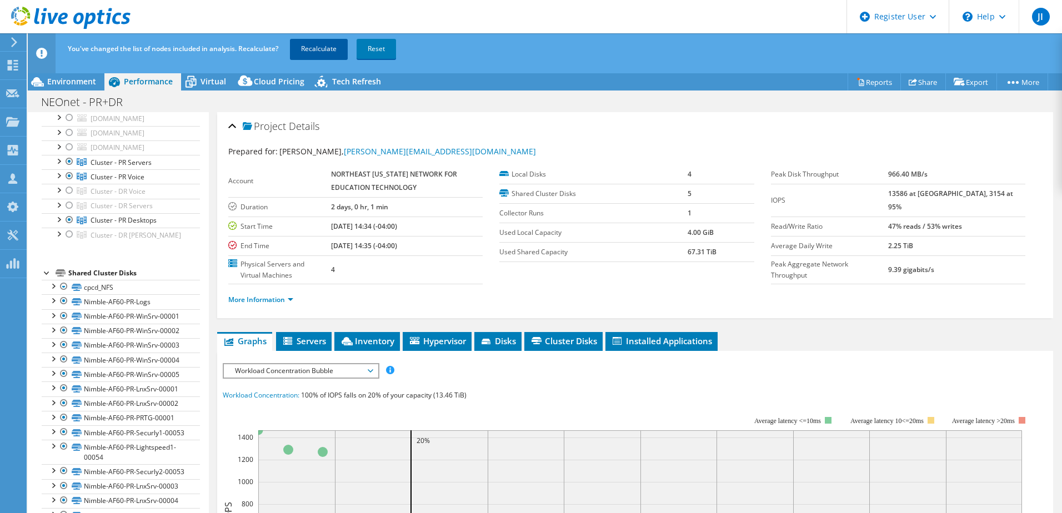
click at [335, 48] on link "Recalculate" at bounding box center [319, 49] width 58 height 20
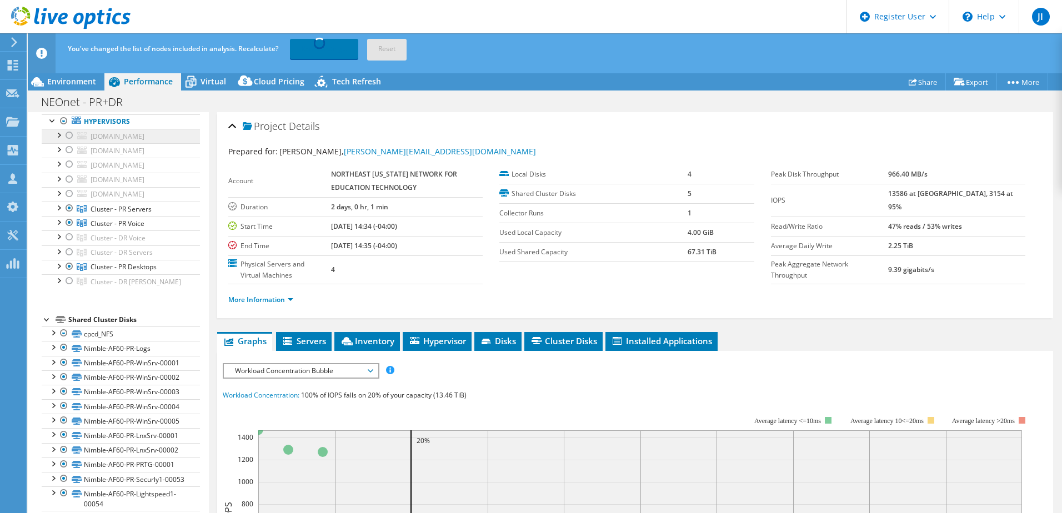
scroll to position [0, 0]
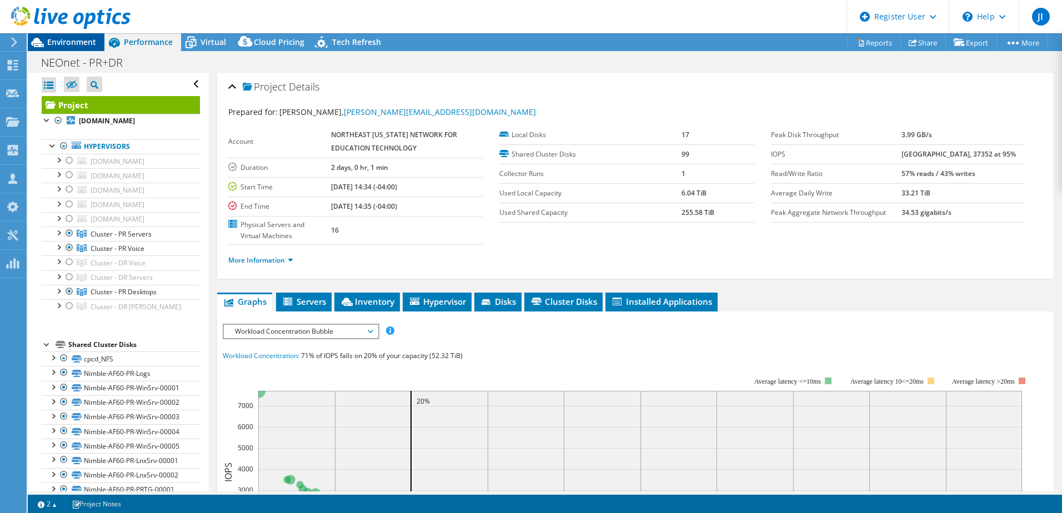
click at [83, 41] on span "Environment" at bounding box center [71, 42] width 49 height 11
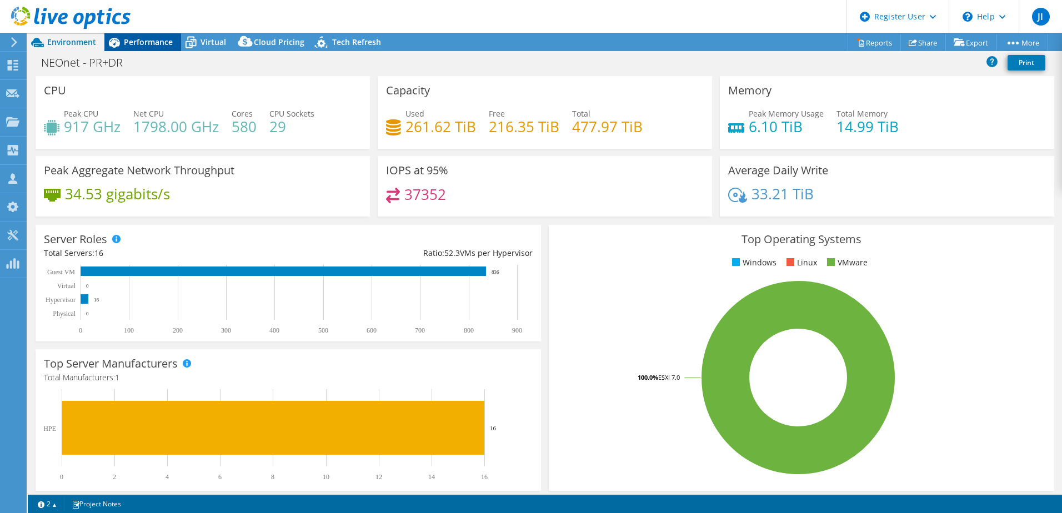
click at [128, 42] on span "Performance" at bounding box center [148, 42] width 49 height 11
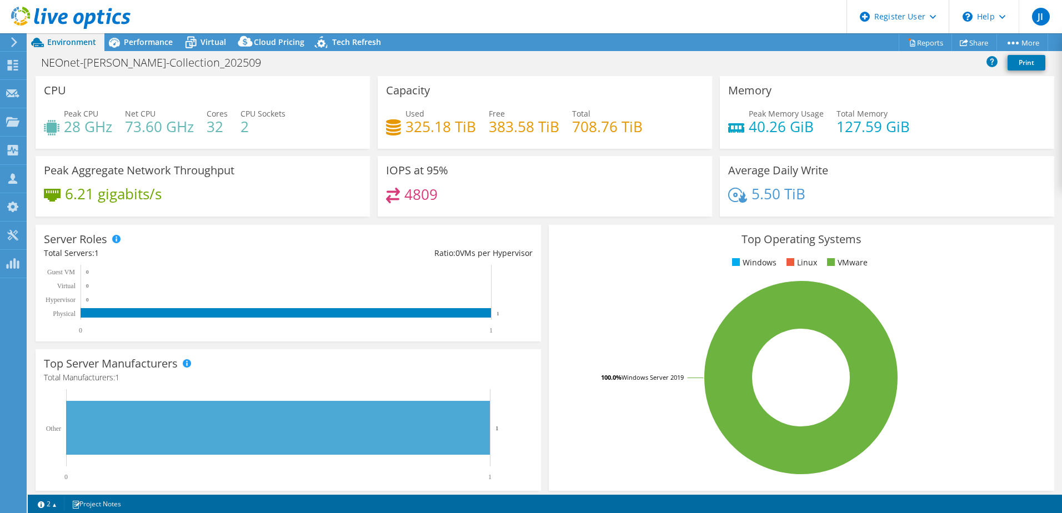
select select "USD"
